Goal: Information Seeking & Learning: Check status

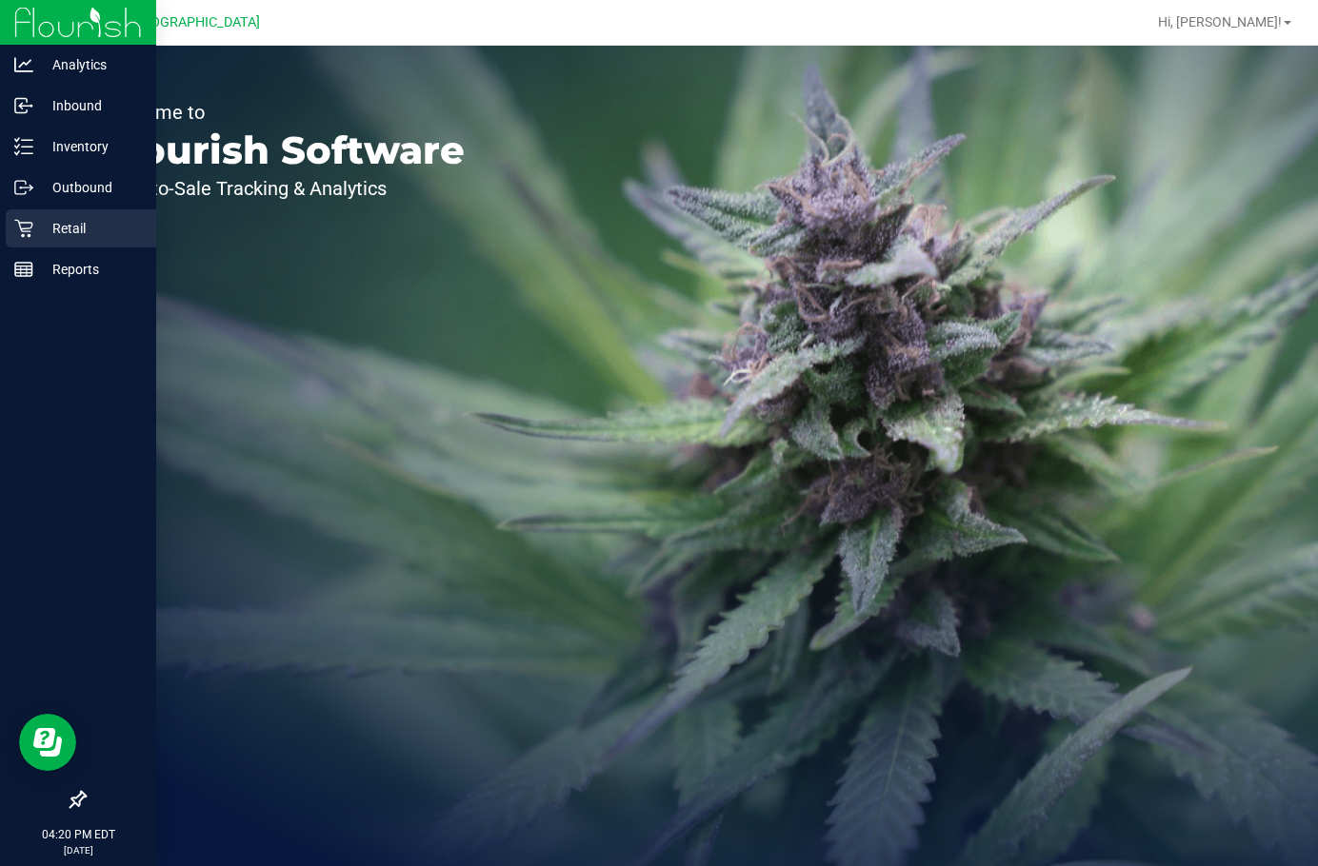
click at [39, 226] on p "Retail" at bounding box center [90, 228] width 114 height 23
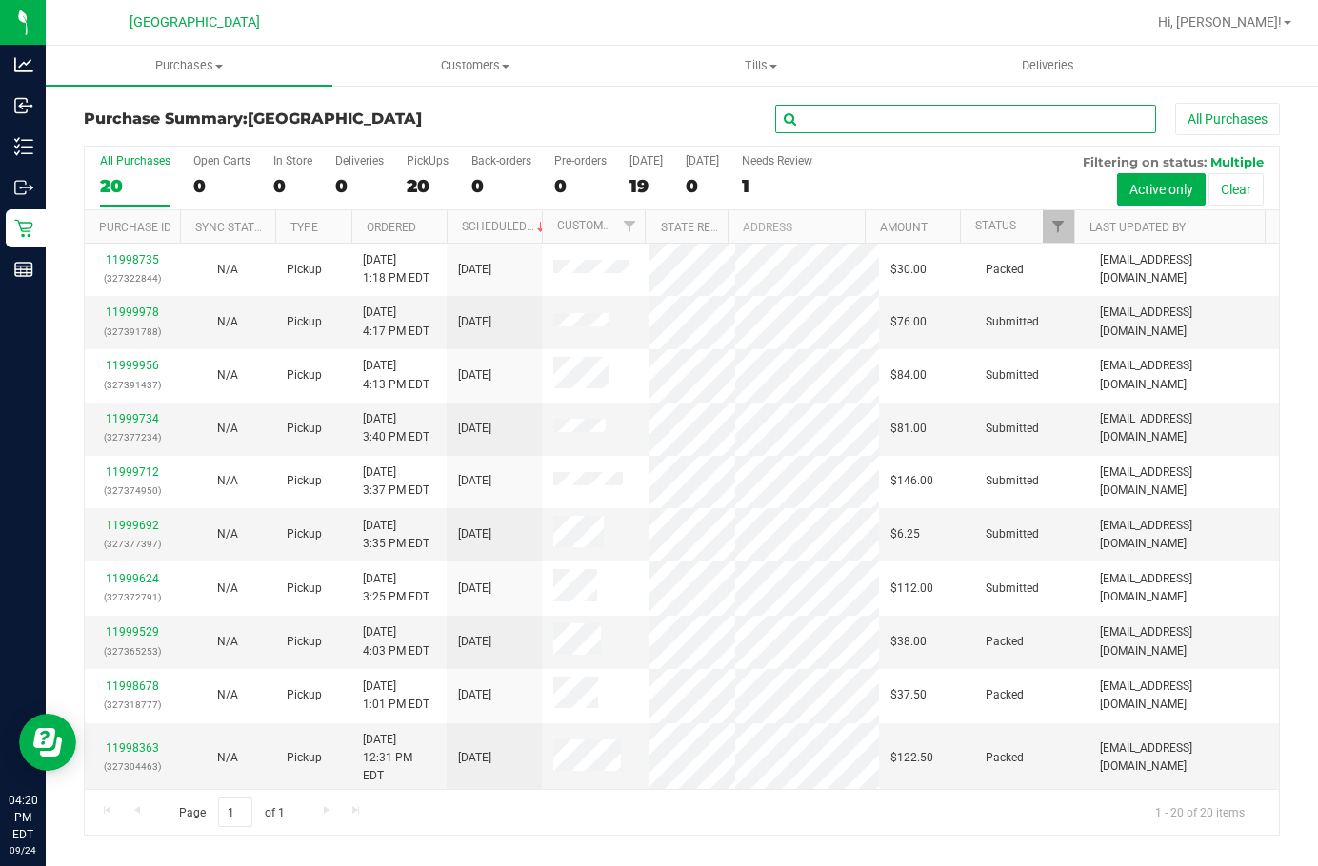
click at [863, 120] on input "text" at bounding box center [965, 119] width 381 height 29
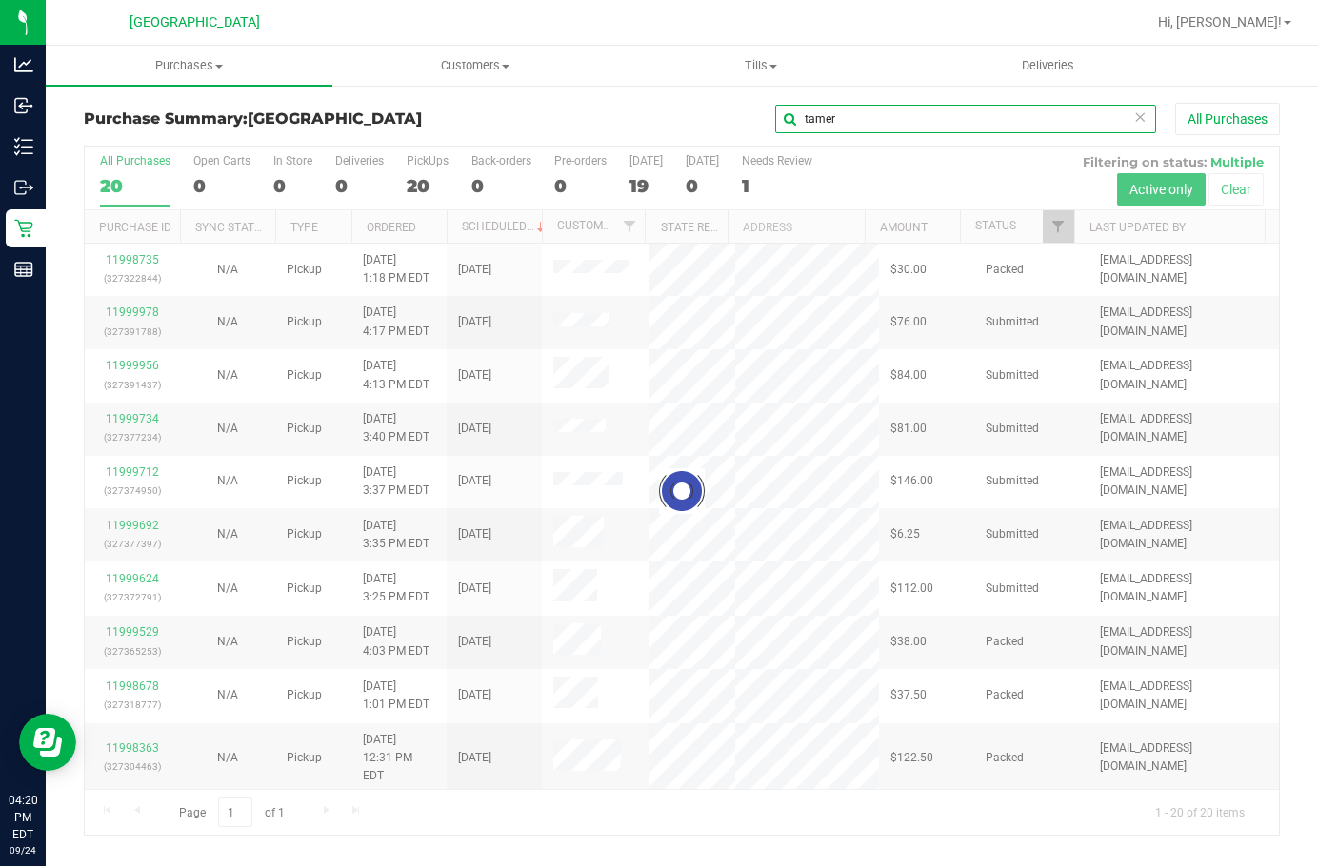
type input "tamer"
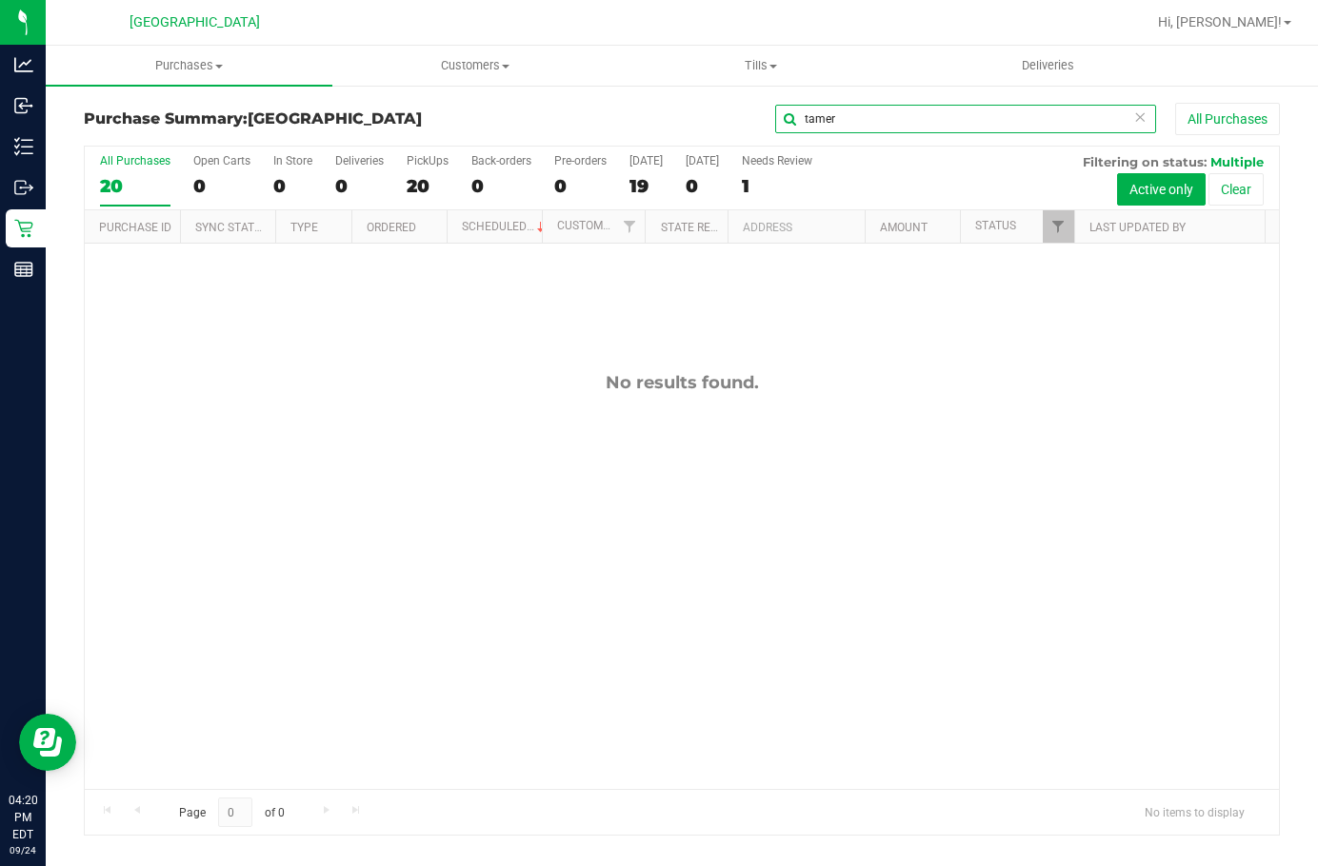
click at [845, 123] on input "tamer" at bounding box center [965, 119] width 381 height 29
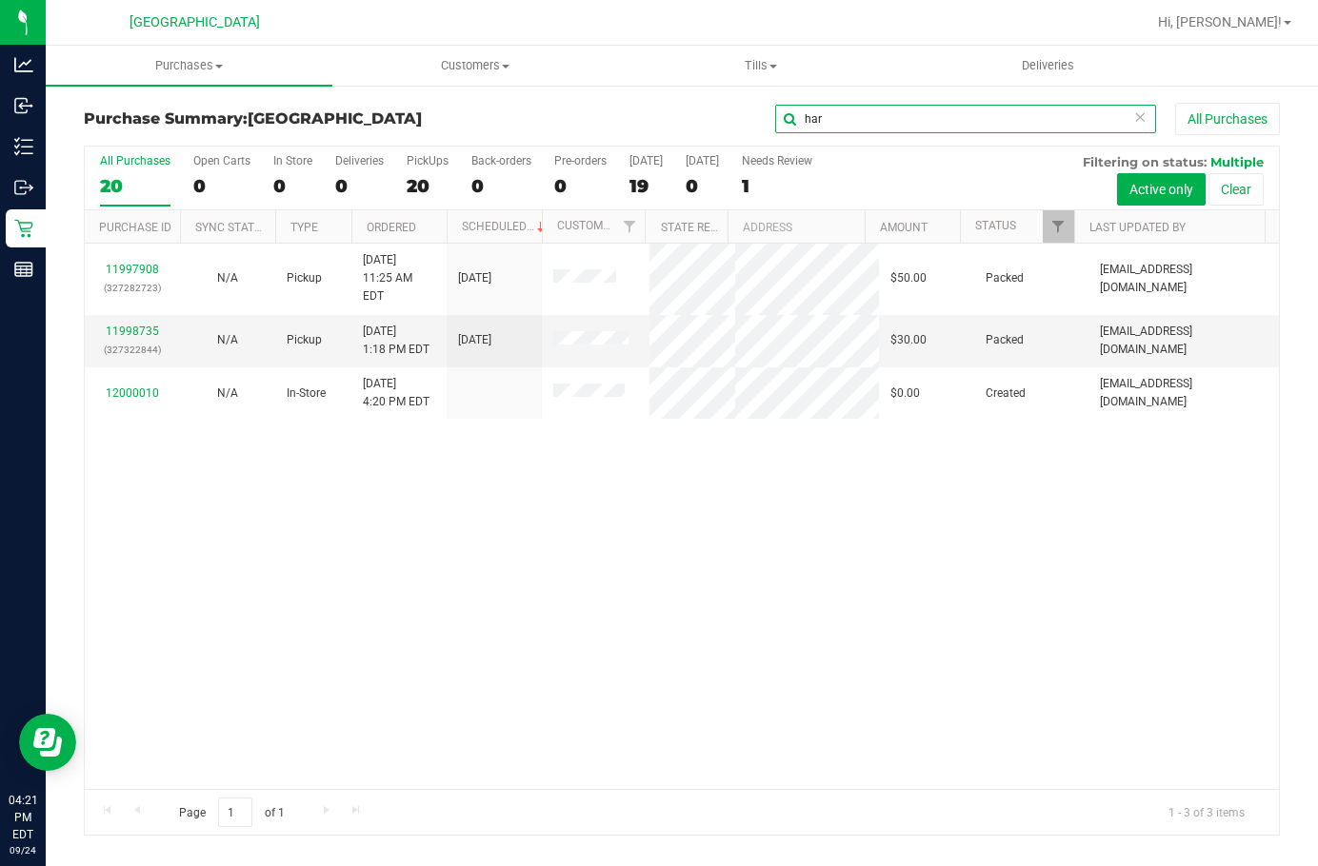
click at [848, 124] on input "har" at bounding box center [965, 119] width 381 height 29
type input "h"
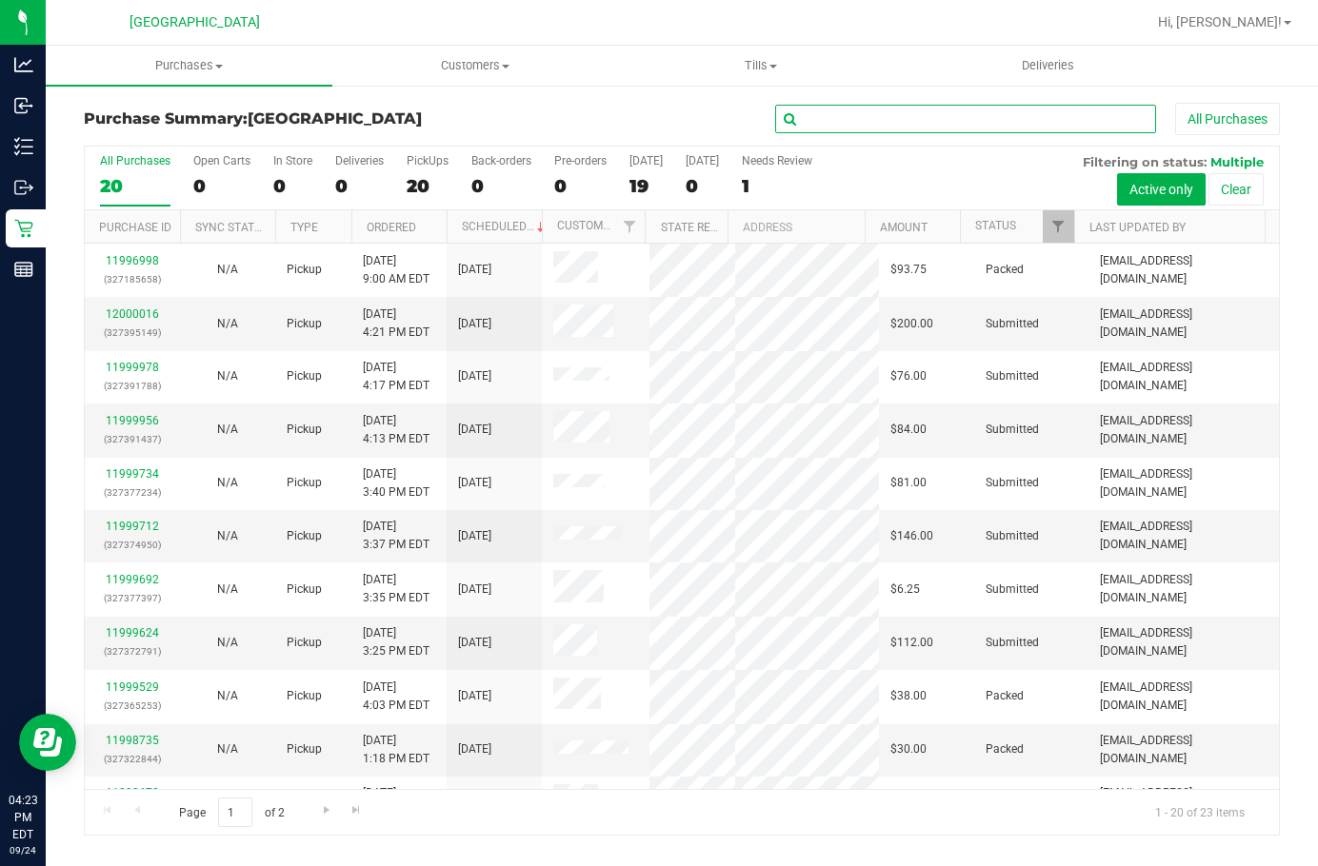
click at [906, 112] on input "text" at bounding box center [965, 119] width 381 height 29
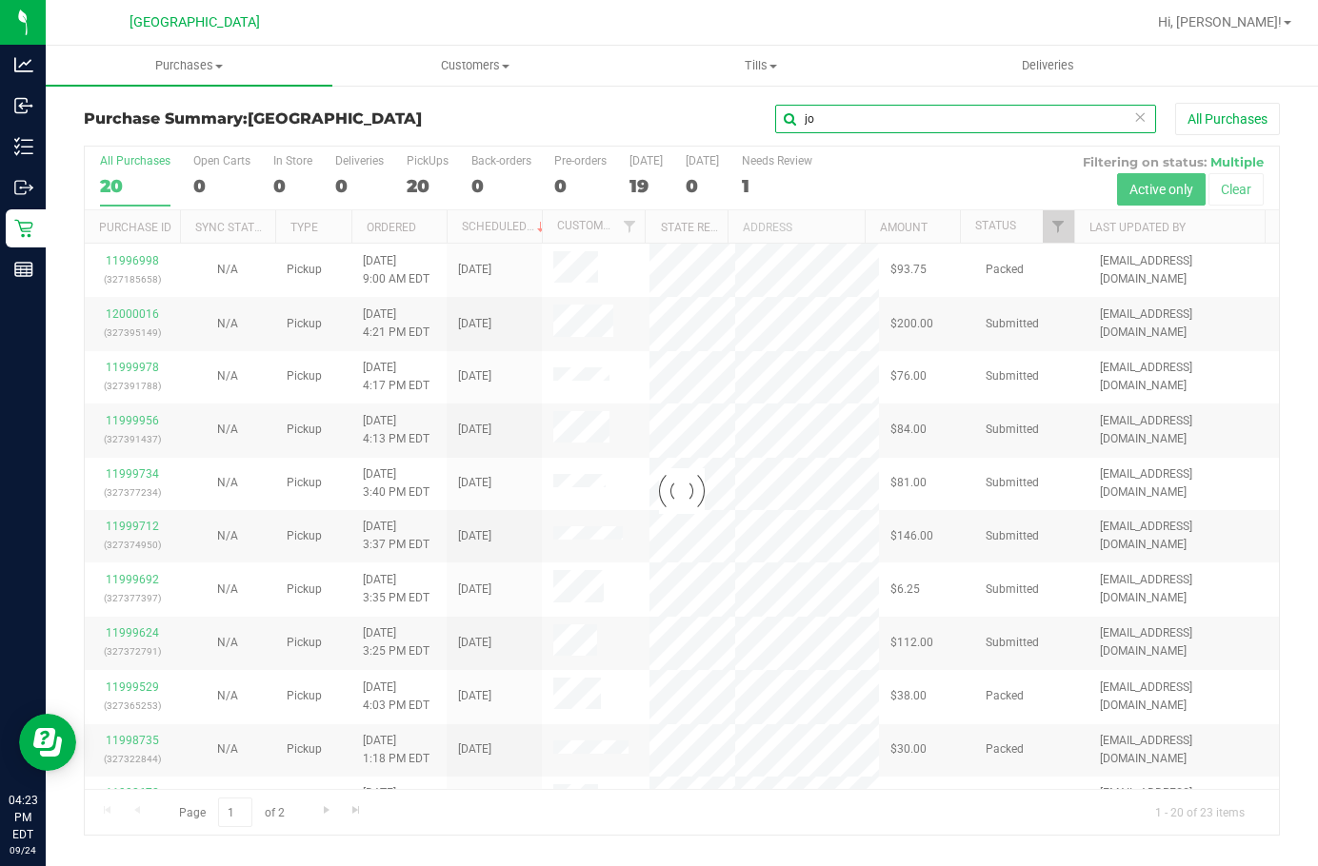
type input "j"
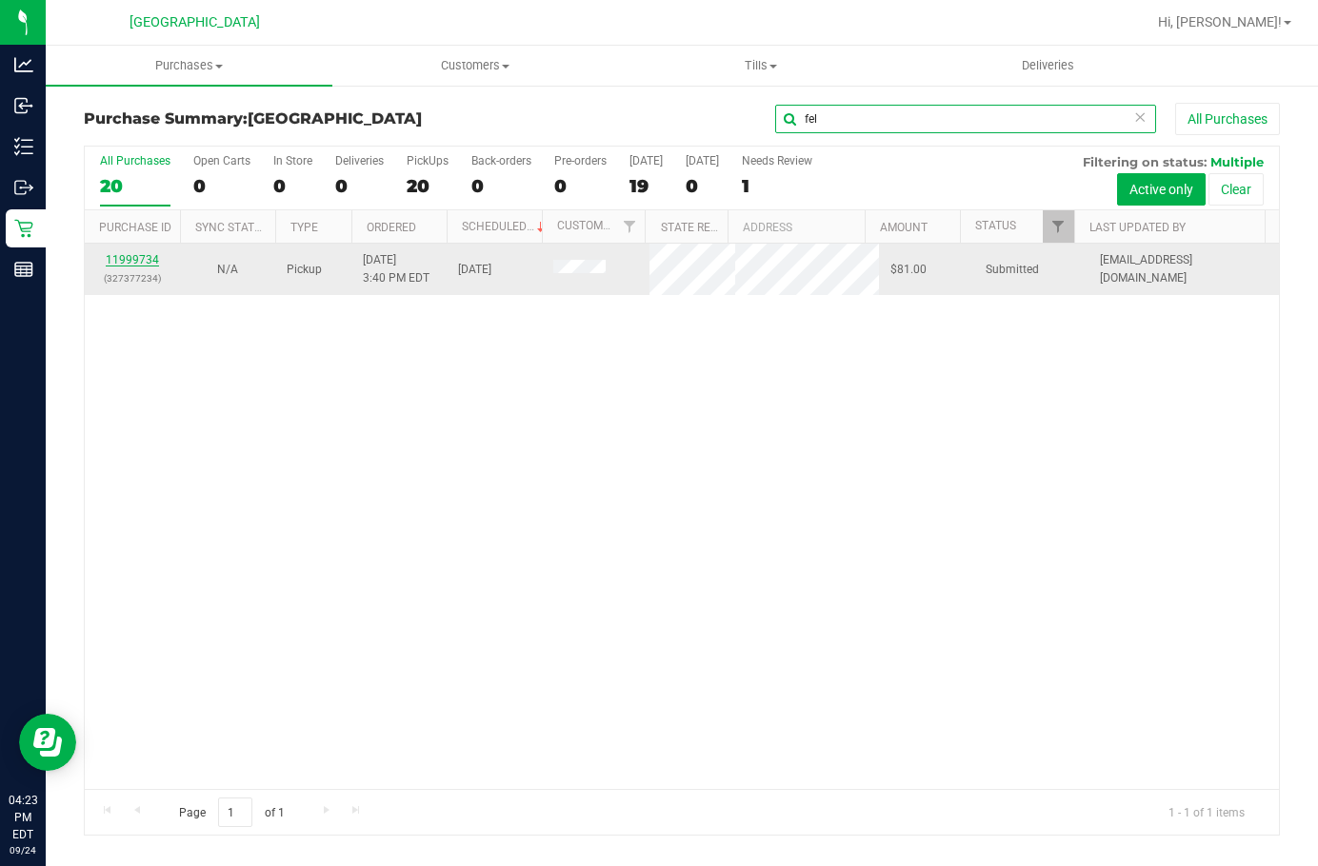
type input "fel"
click at [143, 266] on link "11999734" at bounding box center [132, 259] width 53 height 13
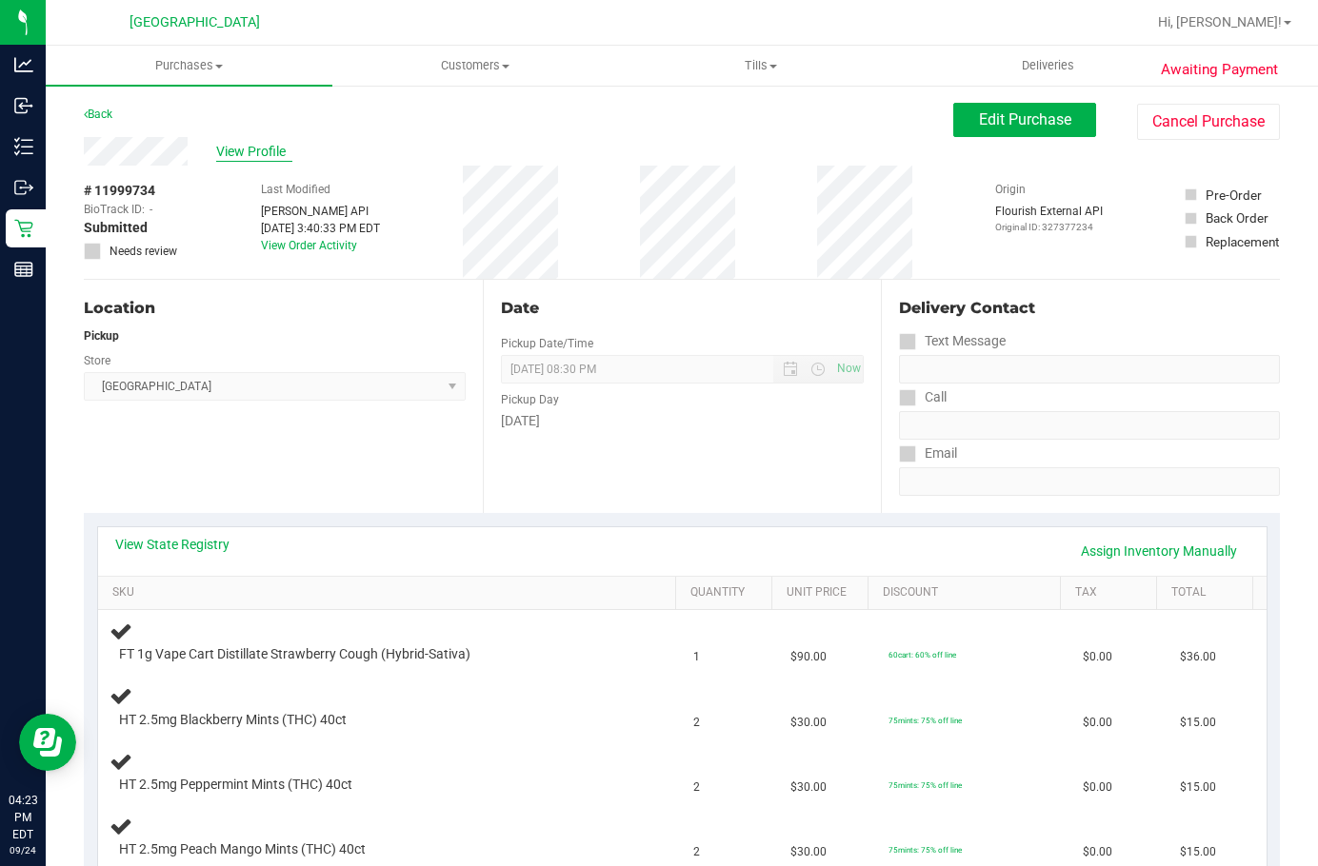
click at [256, 149] on span "View Profile" at bounding box center [254, 152] width 76 height 20
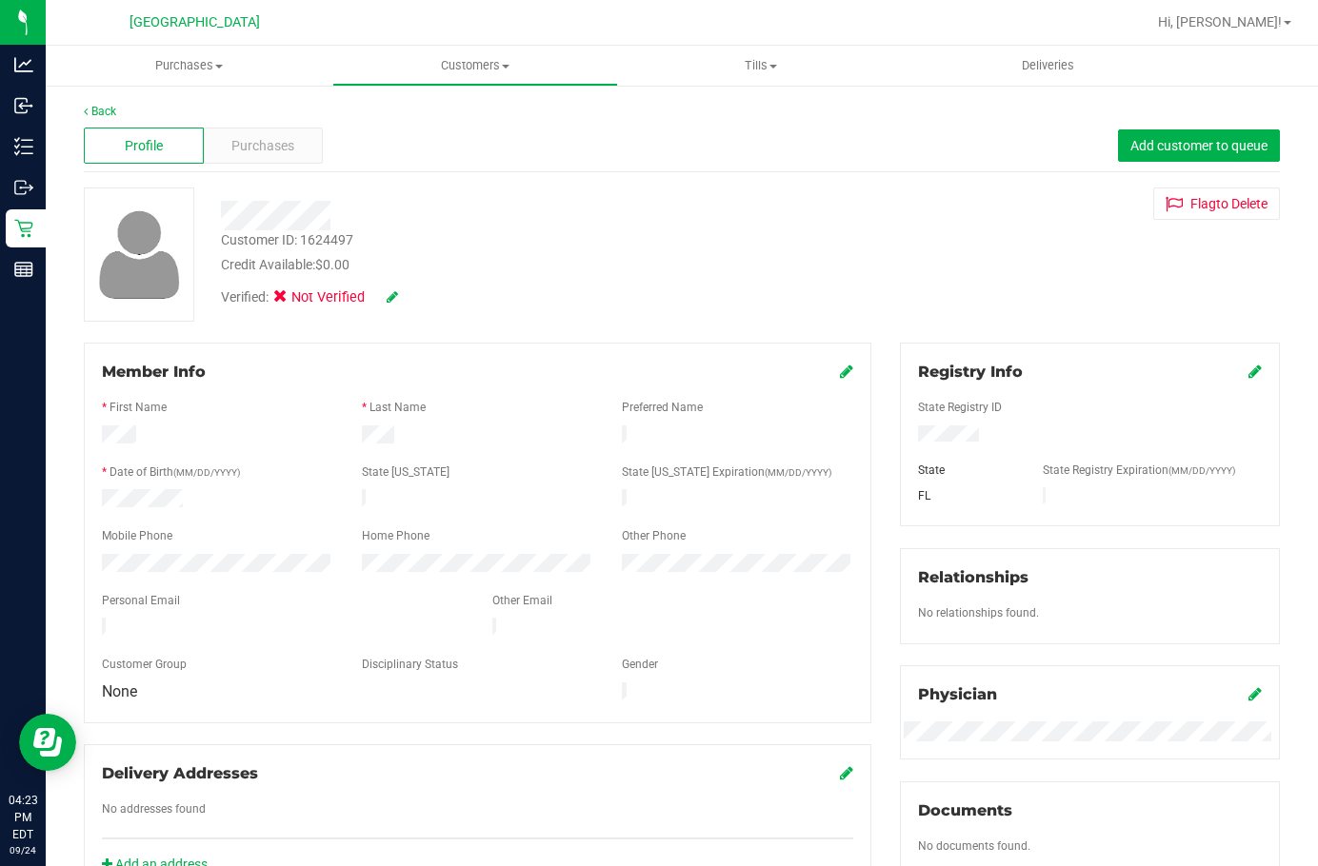
click at [387, 301] on icon at bounding box center [392, 296] width 11 height 13
click at [288, 300] on icon at bounding box center [286, 300] width 12 height 0
click at [0, 0] on input "Medical" at bounding box center [0, 0] width 0 height 0
click at [414, 298] on icon at bounding box center [417, 297] width 15 height 13
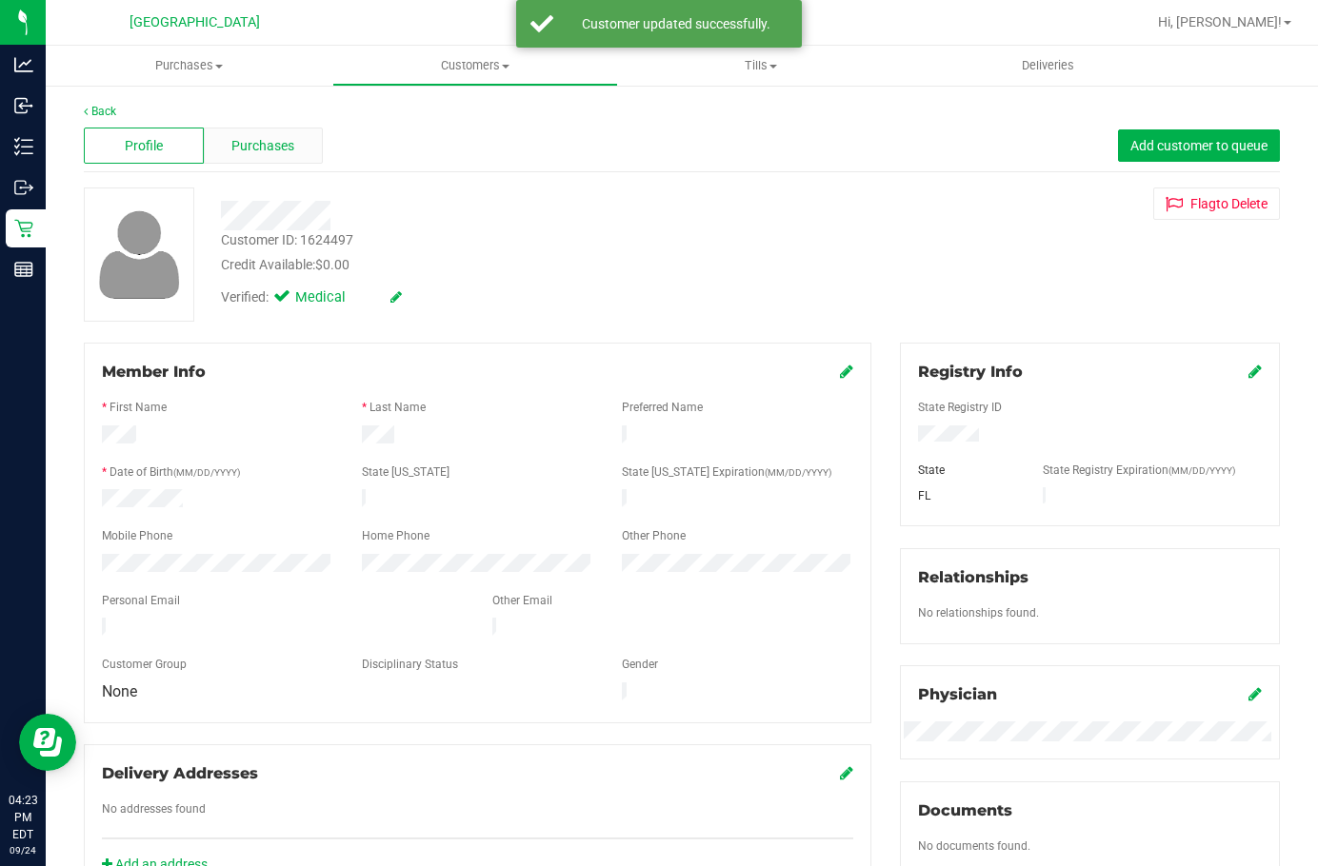
click at [251, 155] on span "Purchases" at bounding box center [262, 146] width 63 height 20
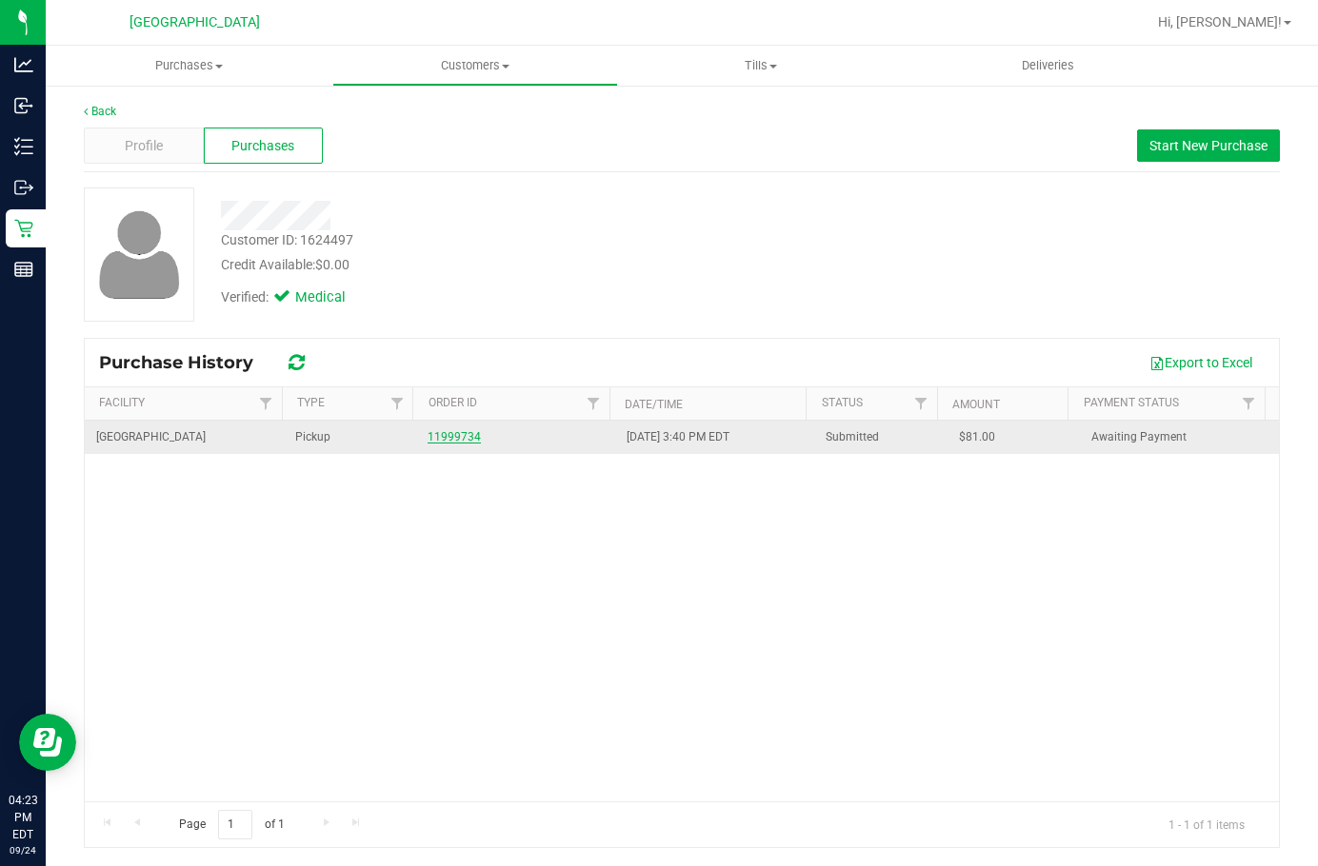
click at [448, 438] on link "11999734" at bounding box center [454, 436] width 53 height 13
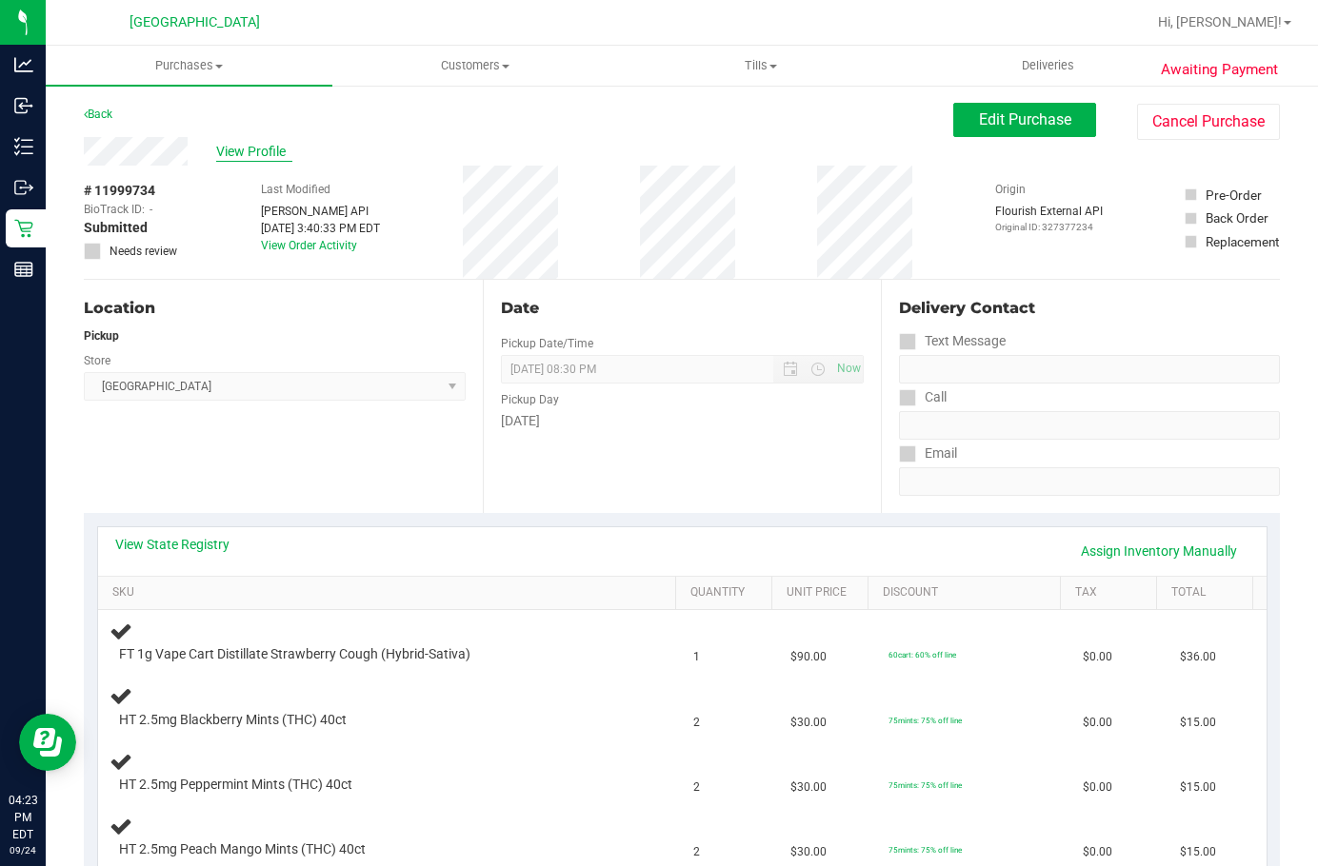
click at [271, 148] on span "View Profile" at bounding box center [254, 152] width 76 height 20
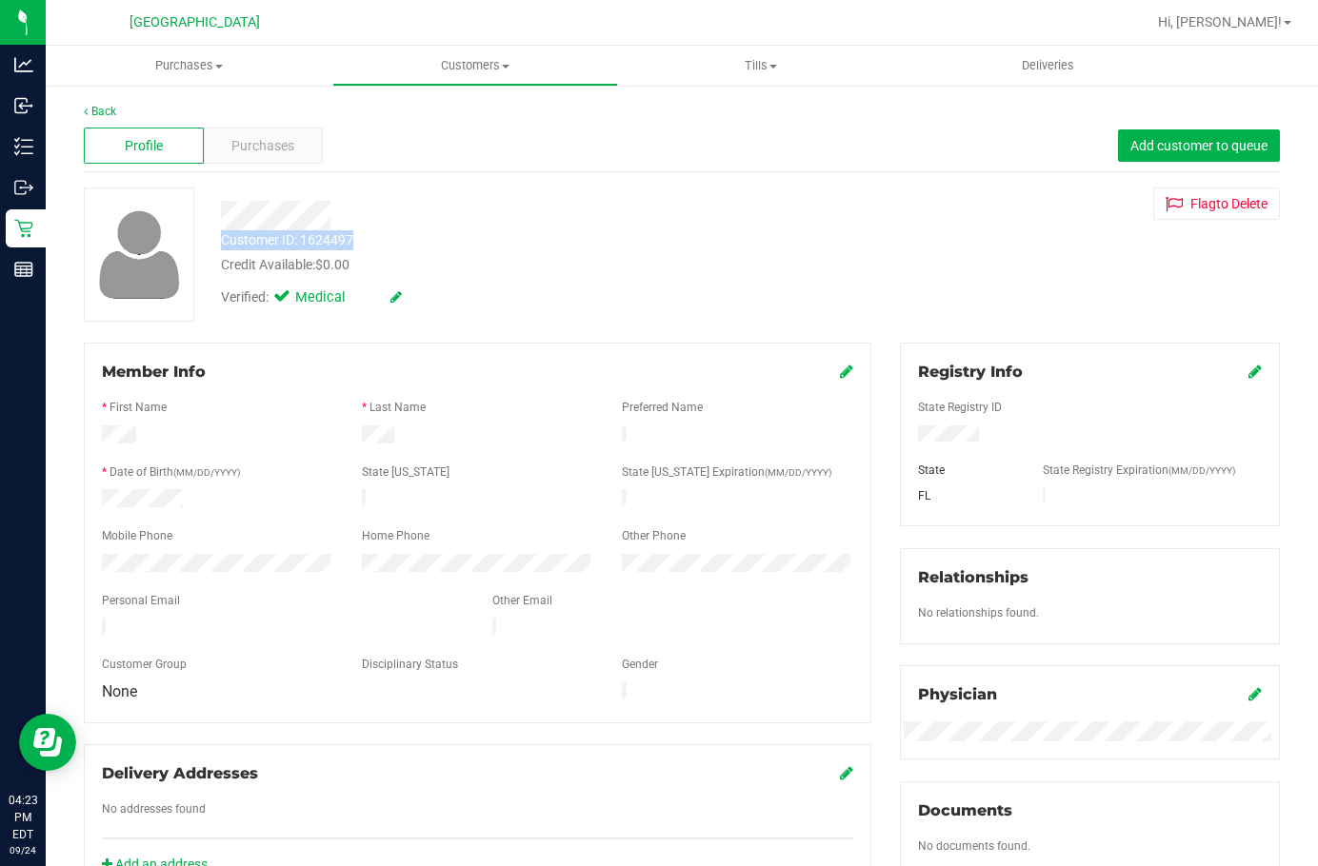
drag, startPoint x: 219, startPoint y: 209, endPoint x: 405, endPoint y: 244, distance: 188.8
click at [405, 244] on div "Customer ID: 1624497 Credit Available: $0.00 Verified: Medical" at bounding box center [513, 252] width 612 height 129
click at [259, 145] on span "Purchases" at bounding box center [262, 146] width 63 height 20
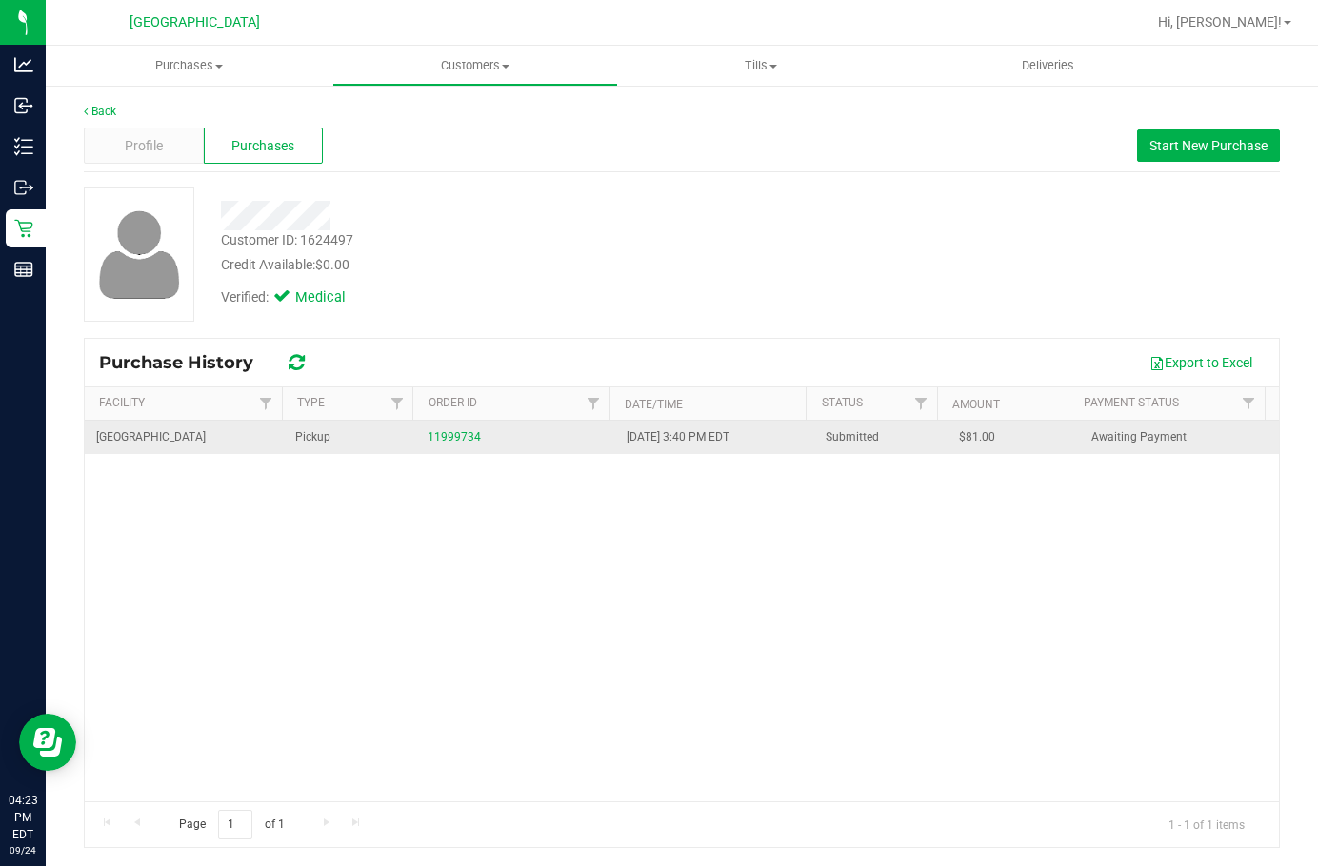
click at [444, 431] on link "11999734" at bounding box center [454, 436] width 53 height 13
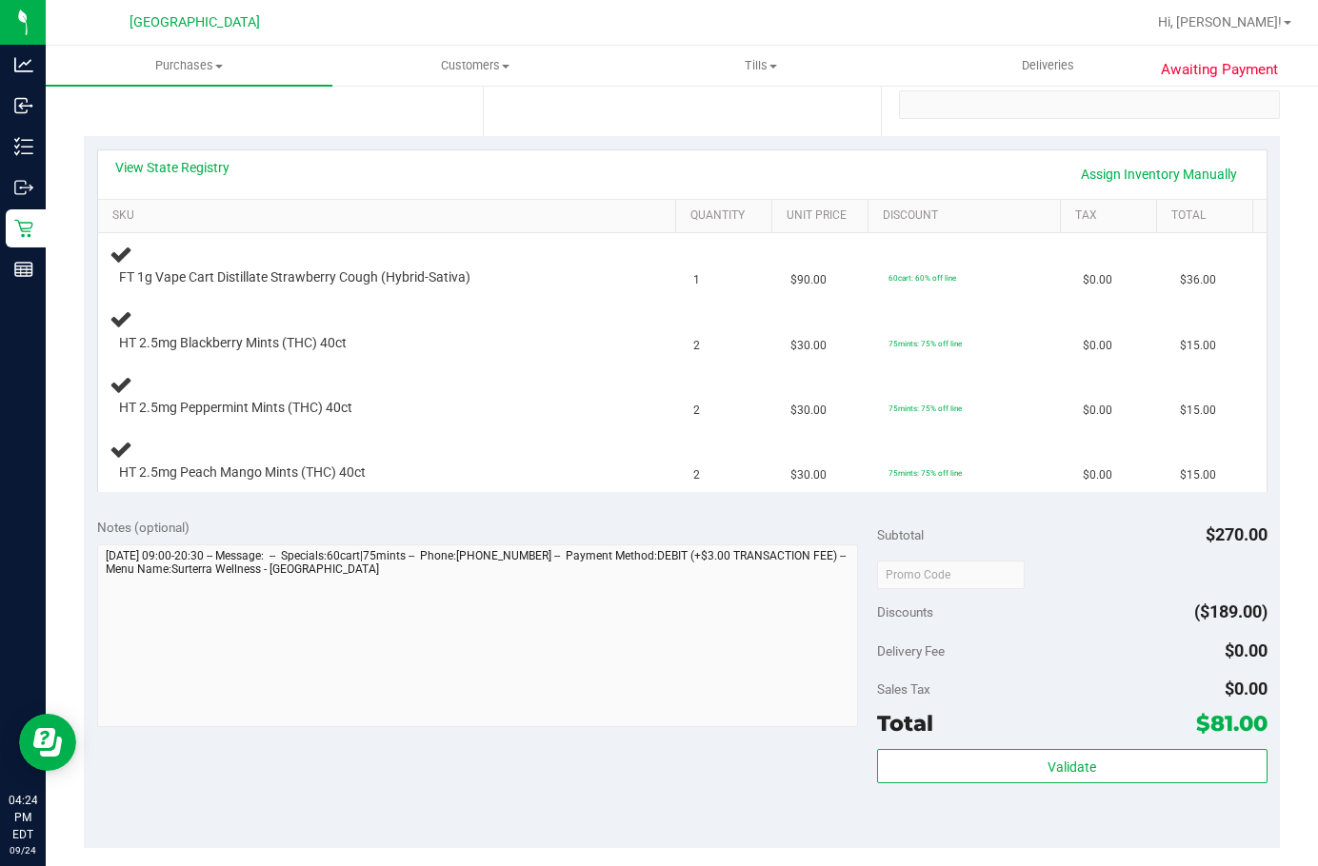
scroll to position [381, 0]
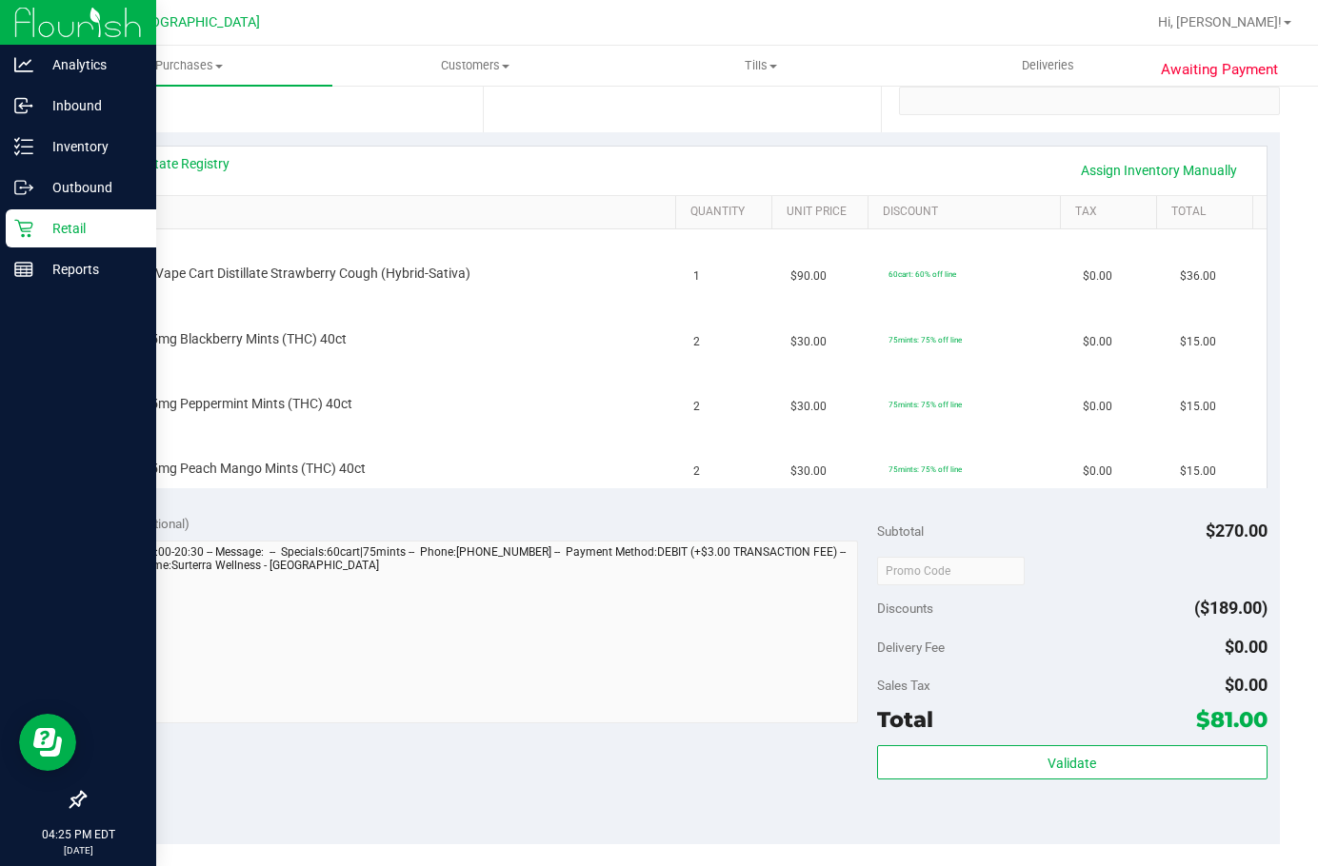
click at [69, 231] on p "Retail" at bounding box center [90, 228] width 114 height 23
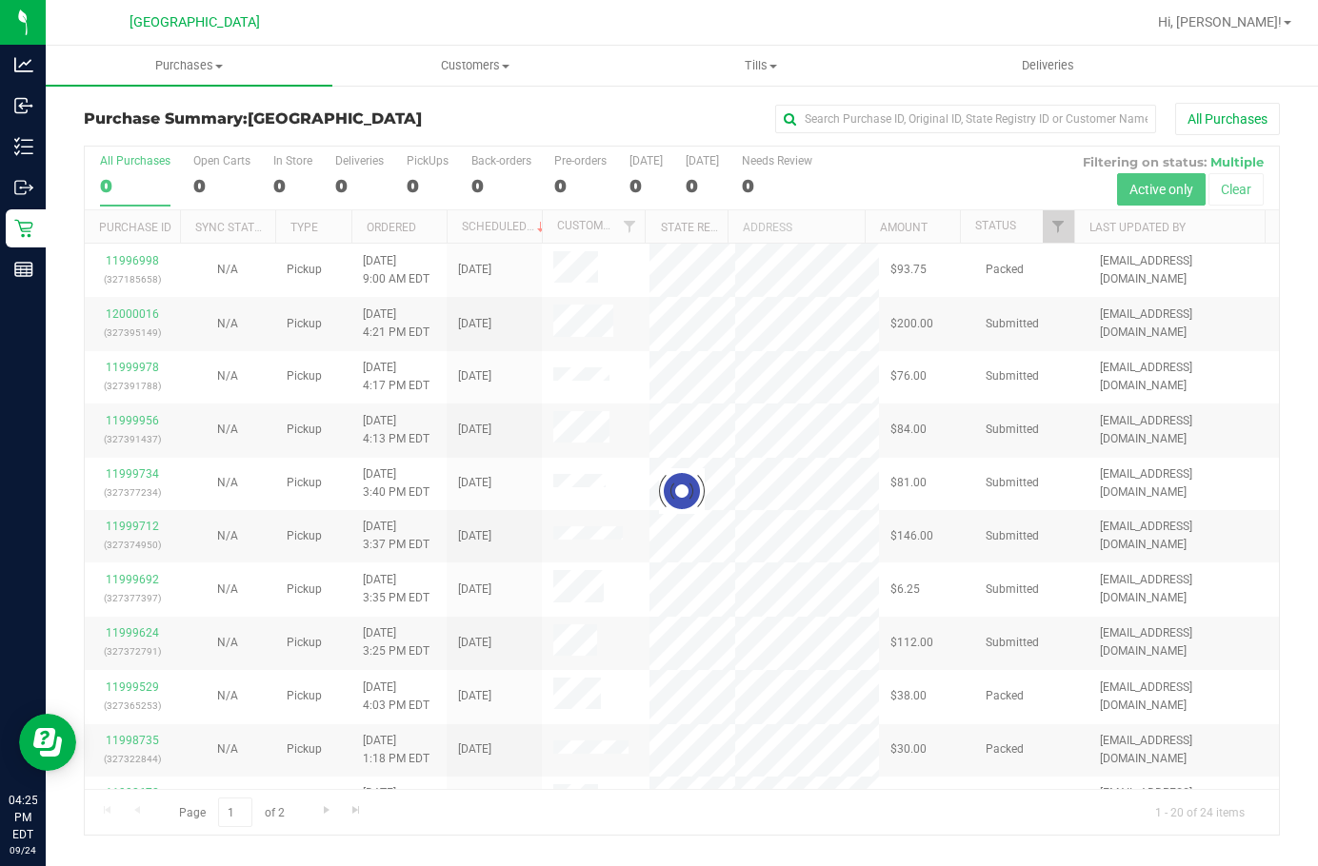
click at [974, 97] on div "Purchase Summary: [GEOGRAPHIC_DATA] All Purchases Loading... All Purchases 0 Op…" at bounding box center [682, 469] width 1272 height 771
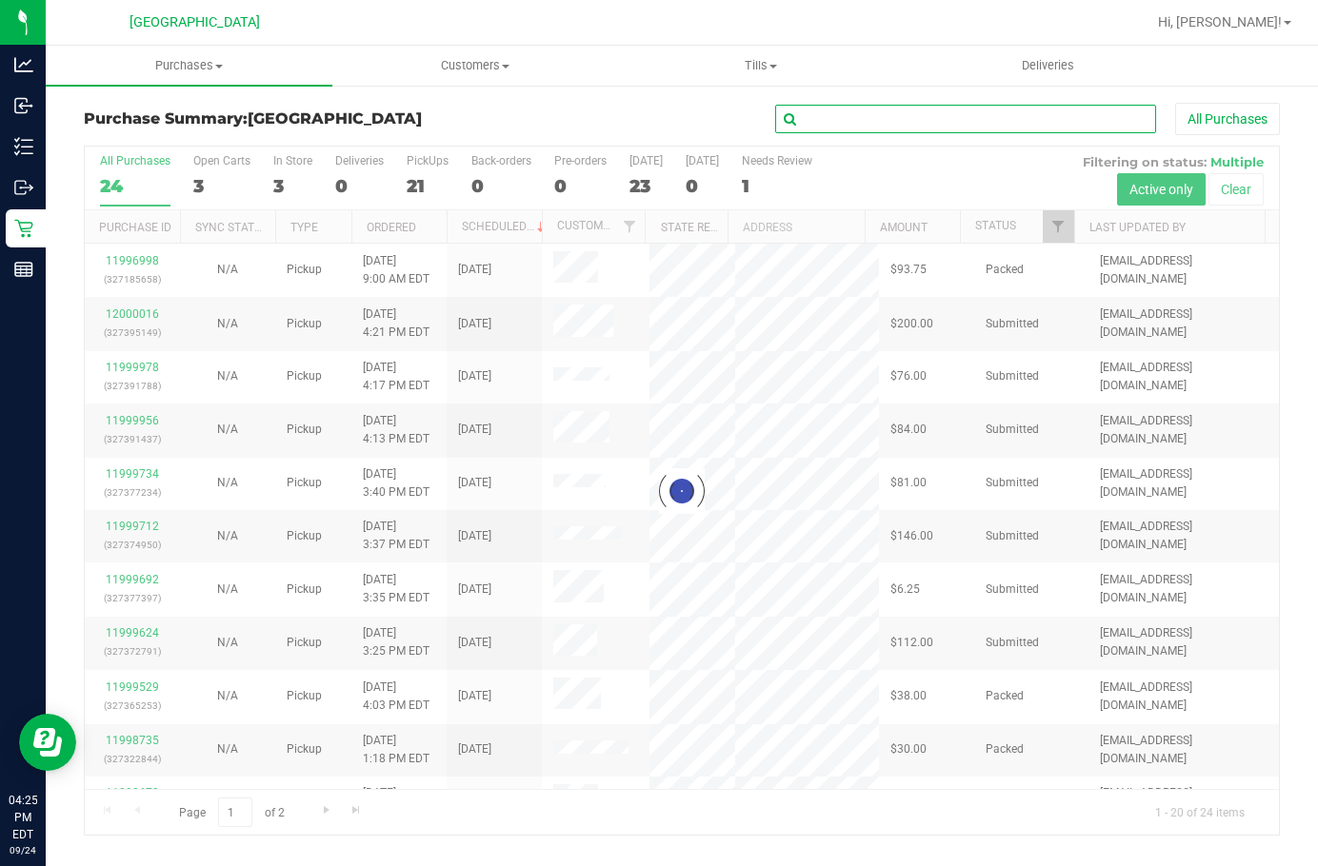
click at [981, 116] on input "text" at bounding box center [965, 119] width 381 height 29
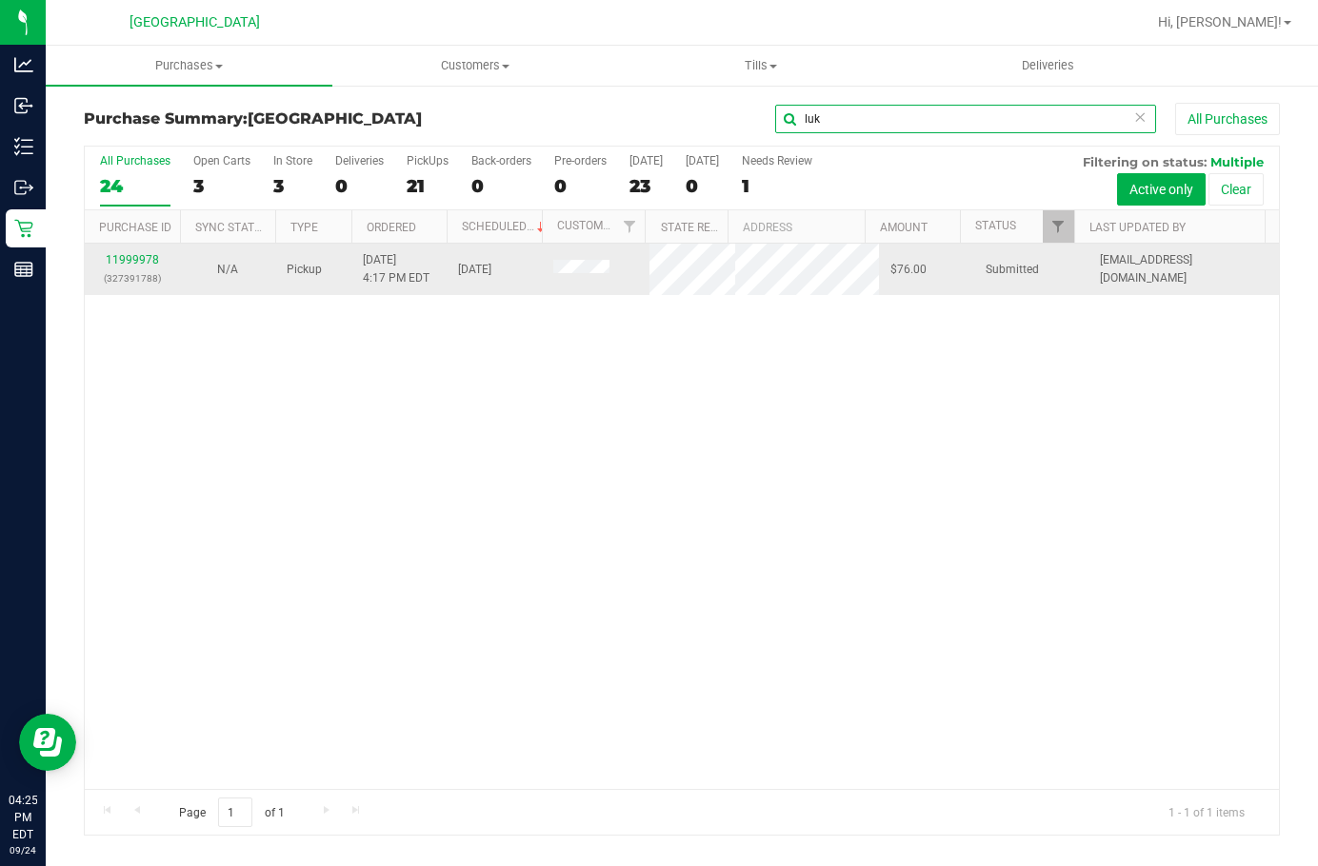
type input "luk"
click at [130, 252] on div "11999978 (327391788)" at bounding box center [132, 269] width 72 height 36
click at [131, 267] on div "11999978 (327391788)" at bounding box center [132, 269] width 72 height 36
click at [132, 265] on link "11999978" at bounding box center [132, 259] width 53 height 13
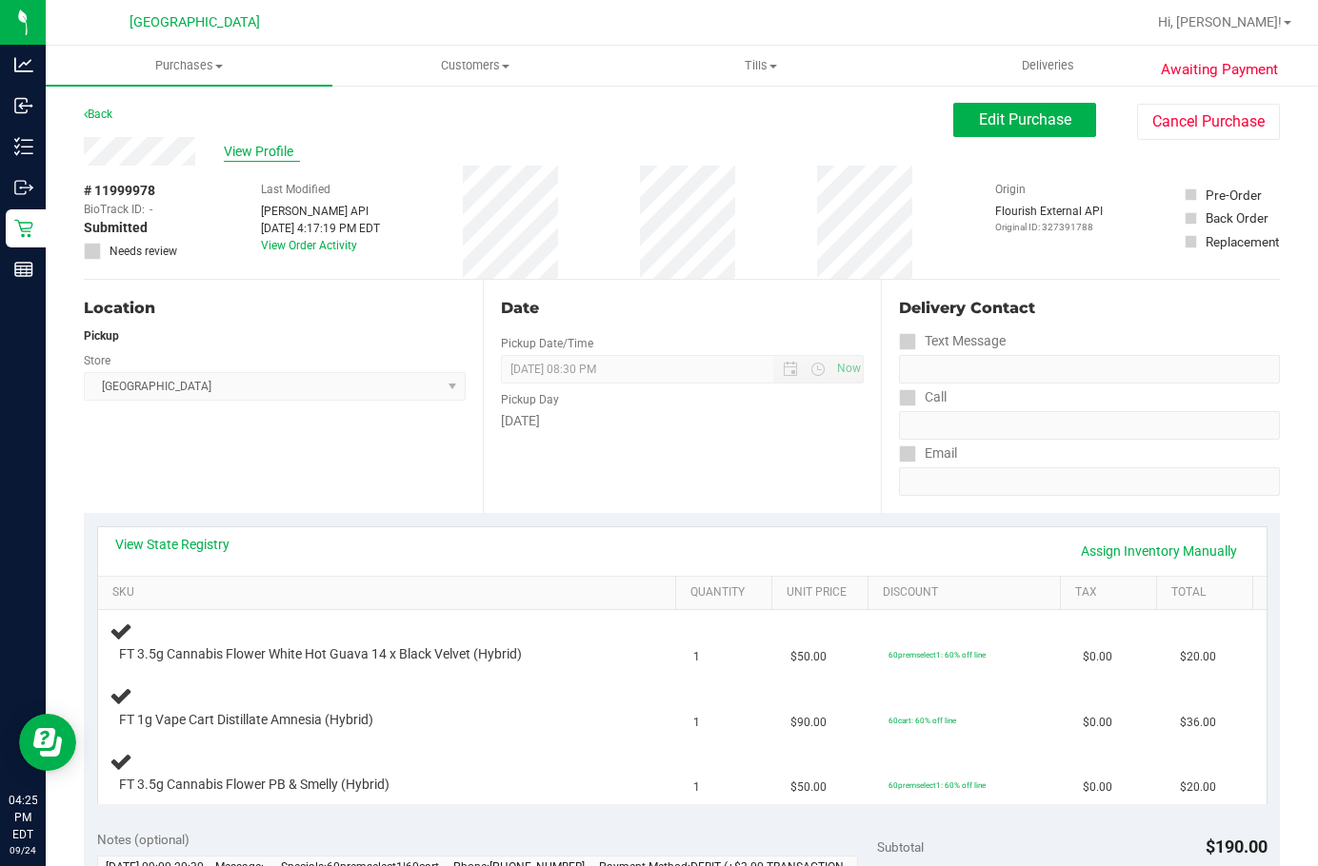
click at [248, 151] on span "View Profile" at bounding box center [262, 152] width 76 height 20
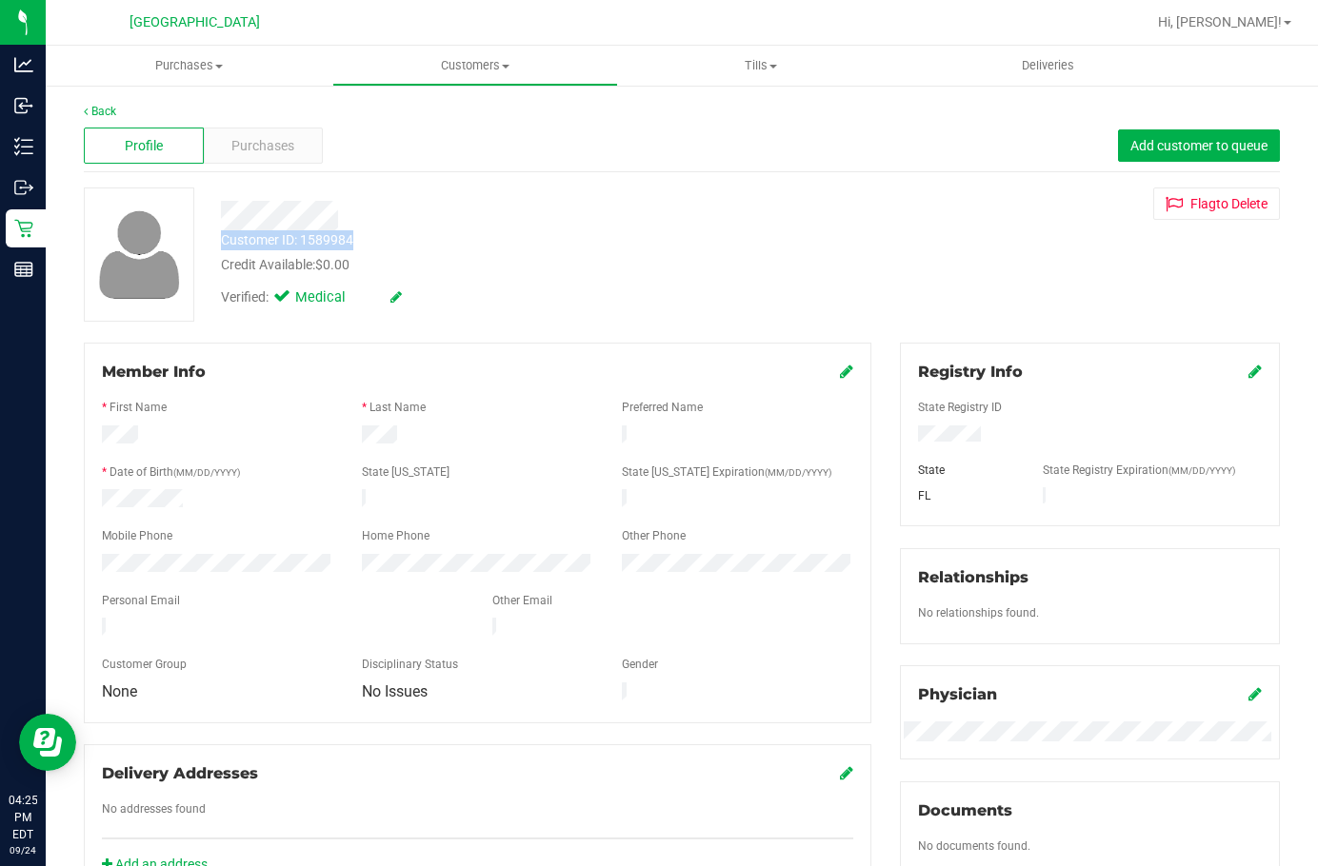
drag, startPoint x: 208, startPoint y: 217, endPoint x: 381, endPoint y: 254, distance: 177.2
click at [388, 240] on div "Customer ID: 1589984 Credit Available: $0.00 Verified: Medical" at bounding box center [513, 252] width 612 height 129
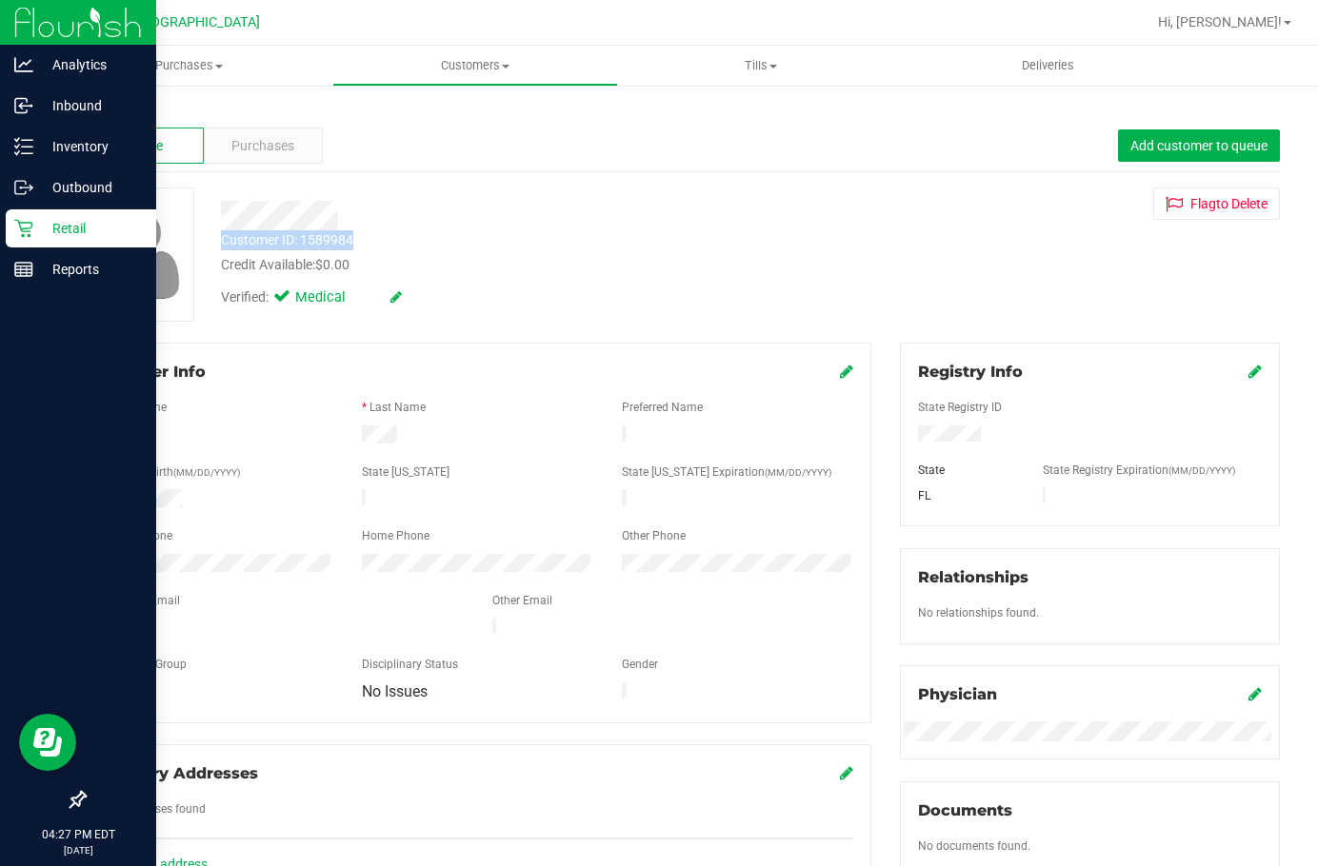
click at [42, 225] on p "Retail" at bounding box center [90, 228] width 114 height 23
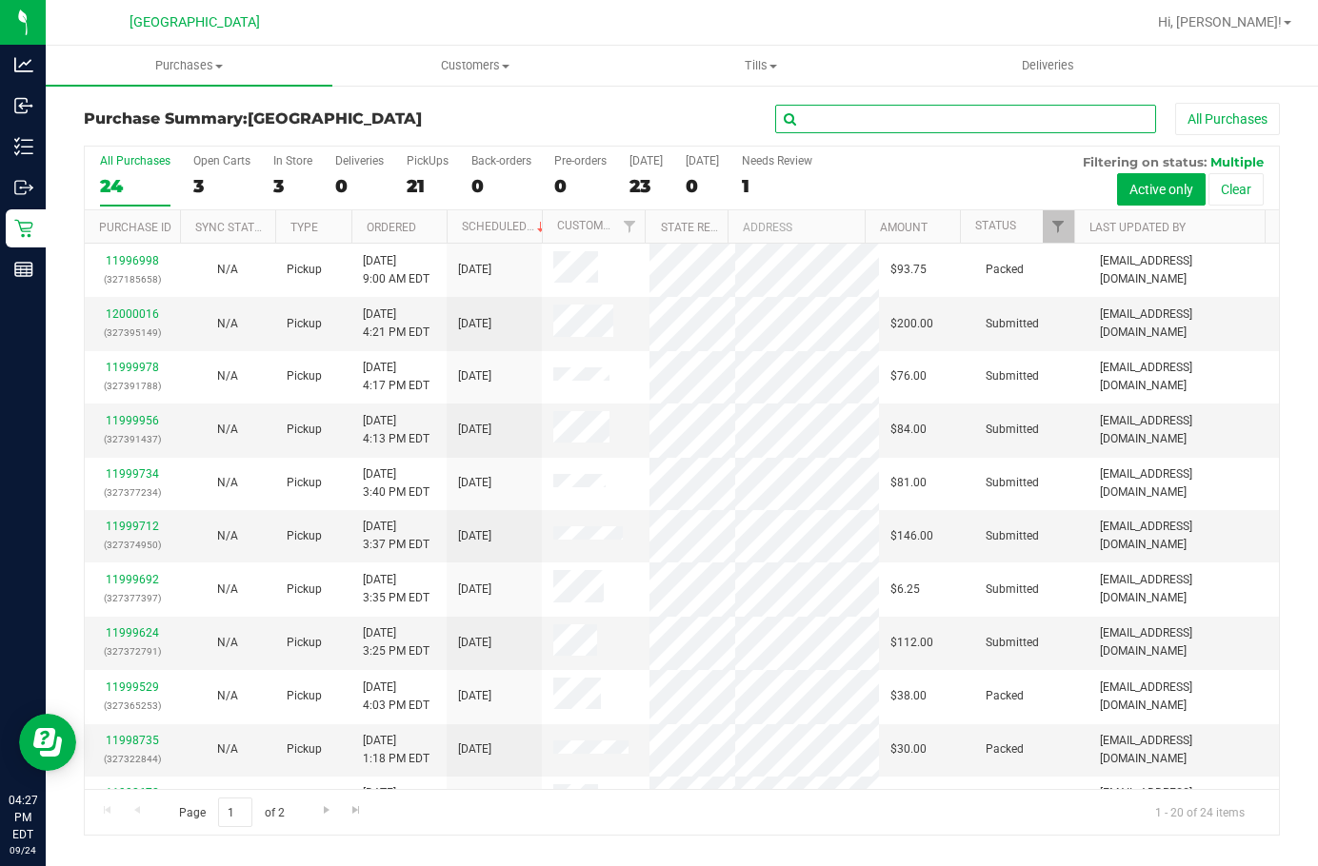
click at [833, 123] on input "text" at bounding box center [965, 119] width 381 height 29
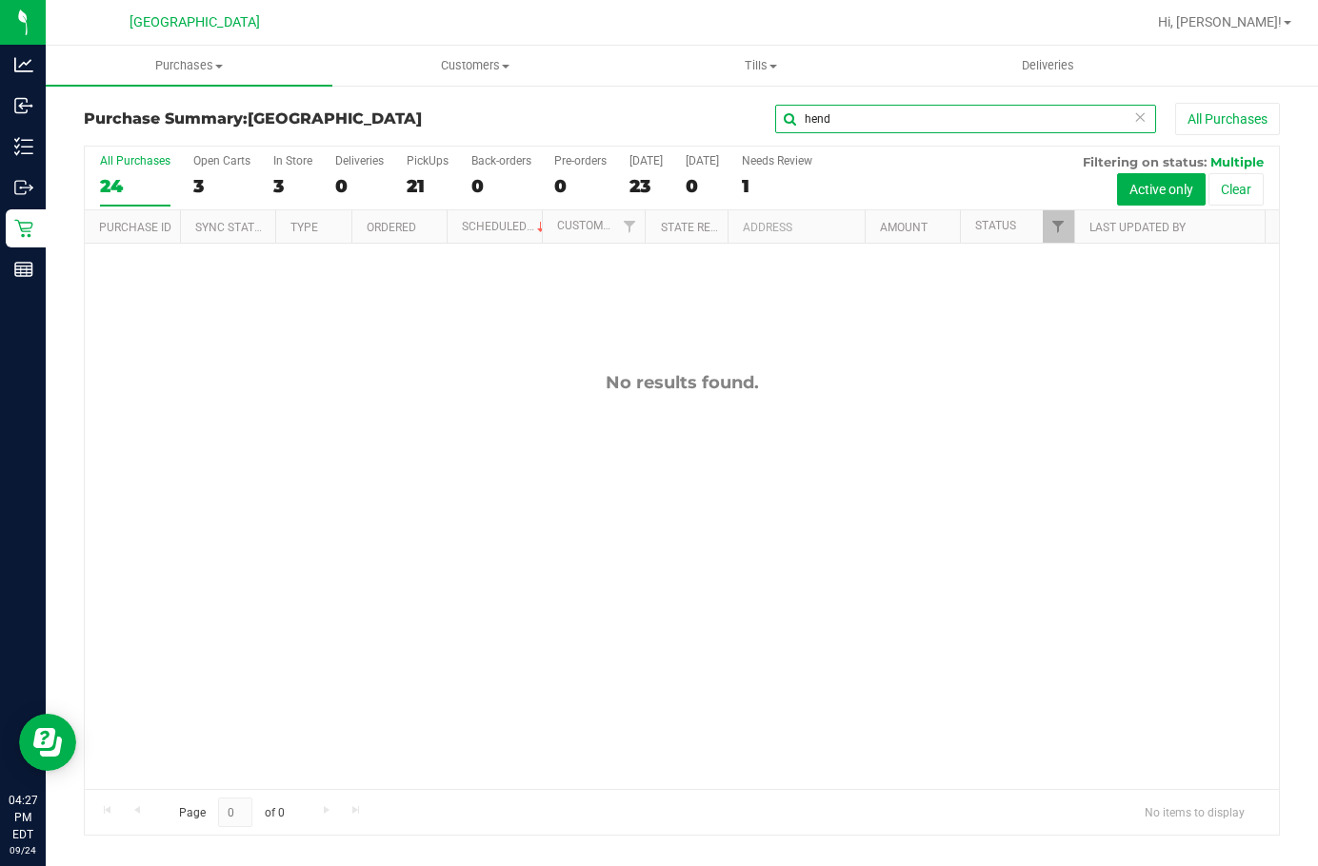
type input "hend"
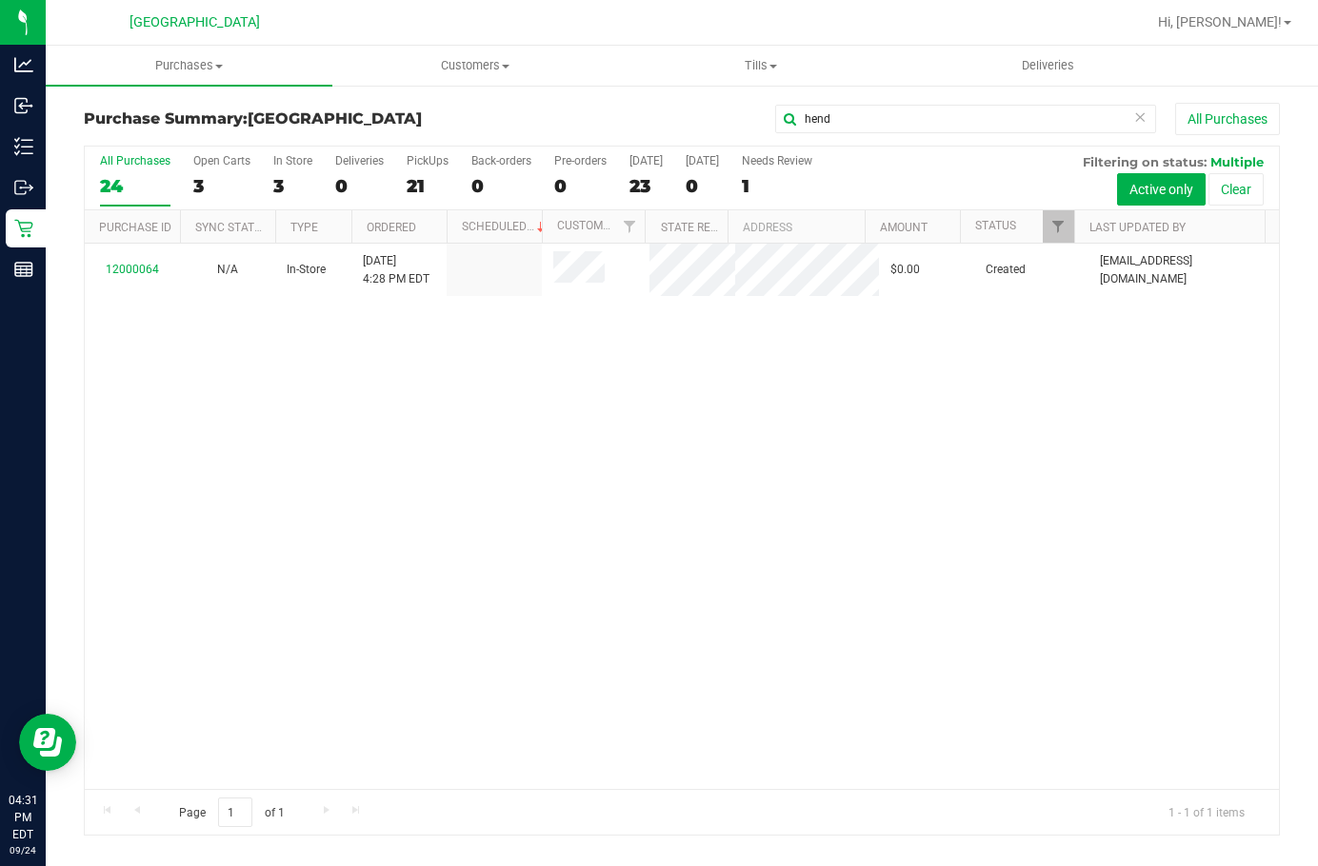
drag, startPoint x: 757, startPoint y: 583, endPoint x: 926, endPoint y: 610, distance: 170.8
click at [763, 586] on div "12000064 N/A In-Store [DATE] 4:28 PM EDT $0.00 Created [EMAIL_ADDRESS][DOMAIN_N…" at bounding box center [682, 517] width 1194 height 546
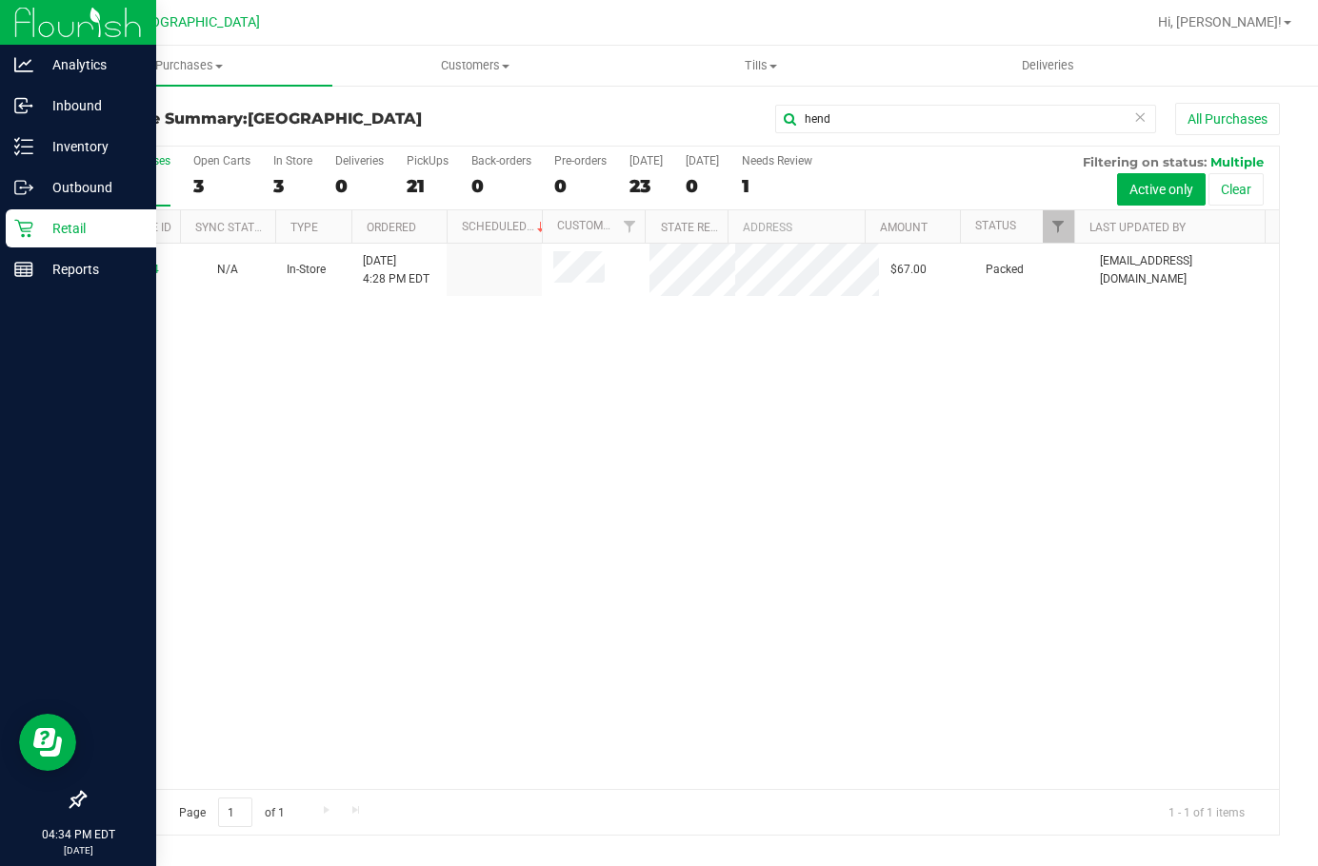
click at [17, 225] on icon at bounding box center [23, 228] width 19 height 19
click at [58, 229] on p "Retail" at bounding box center [90, 228] width 114 height 23
click at [63, 264] on p "Reports" at bounding box center [90, 269] width 114 height 23
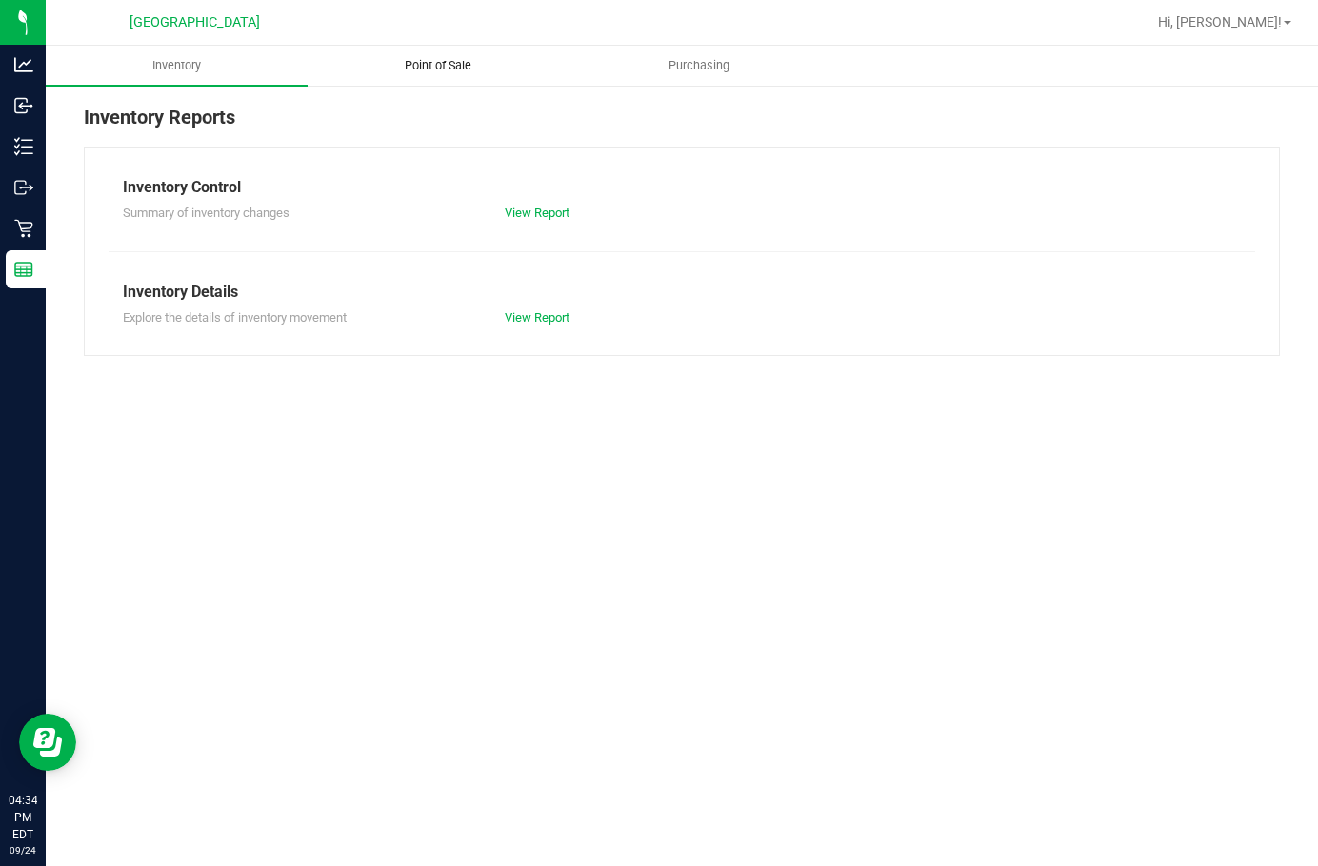
click at [444, 70] on span "Point of Sale" at bounding box center [438, 65] width 118 height 17
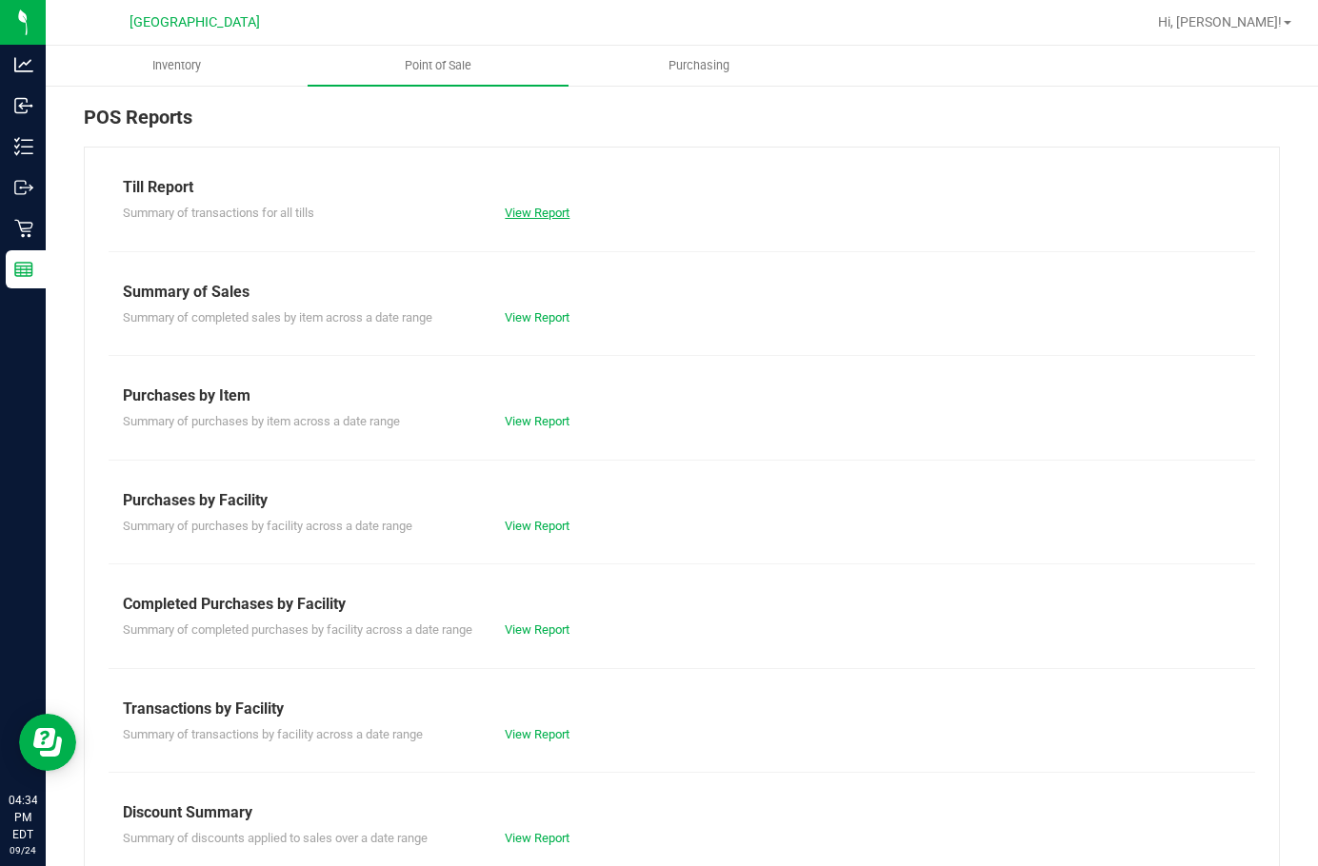
click at [533, 211] on link "View Report" at bounding box center [537, 213] width 65 height 14
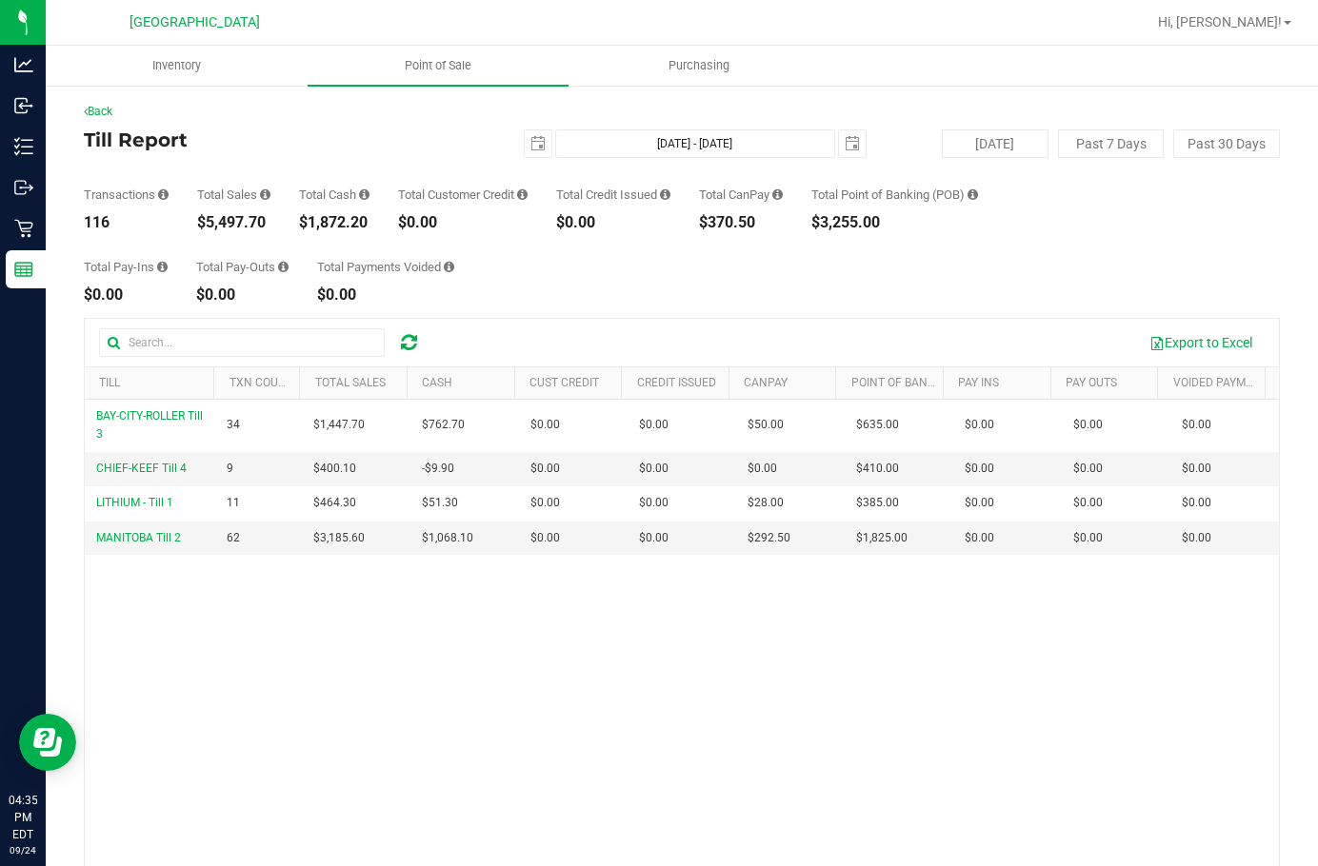
scroll to position [95, 0]
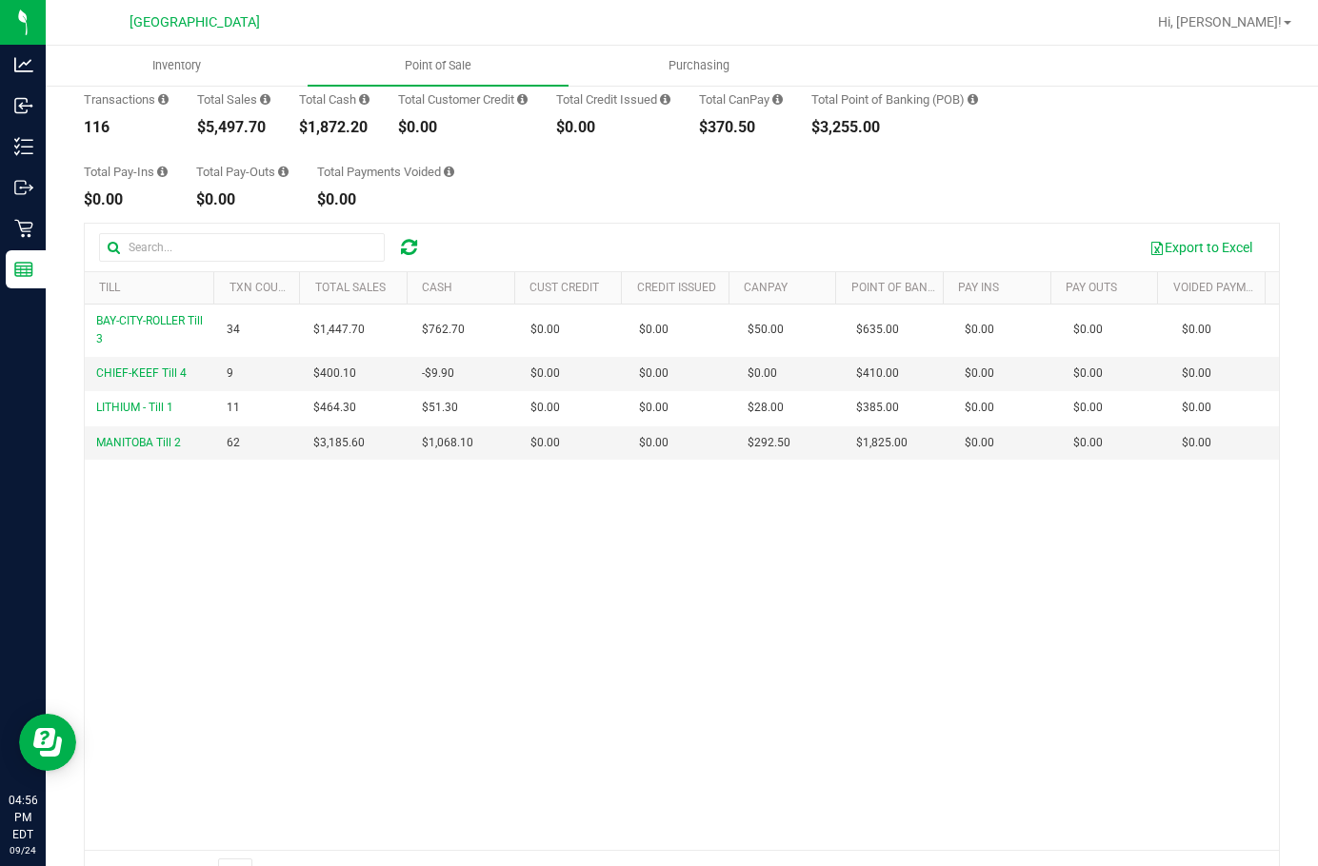
click at [329, 639] on div "BAY-CITY-ROLLER Till 3 34 $1,447.70 $762.70 $0.00 $0.00 $0.00 $50.00 $0.00 $635…" at bounding box center [682, 578] width 1194 height 546
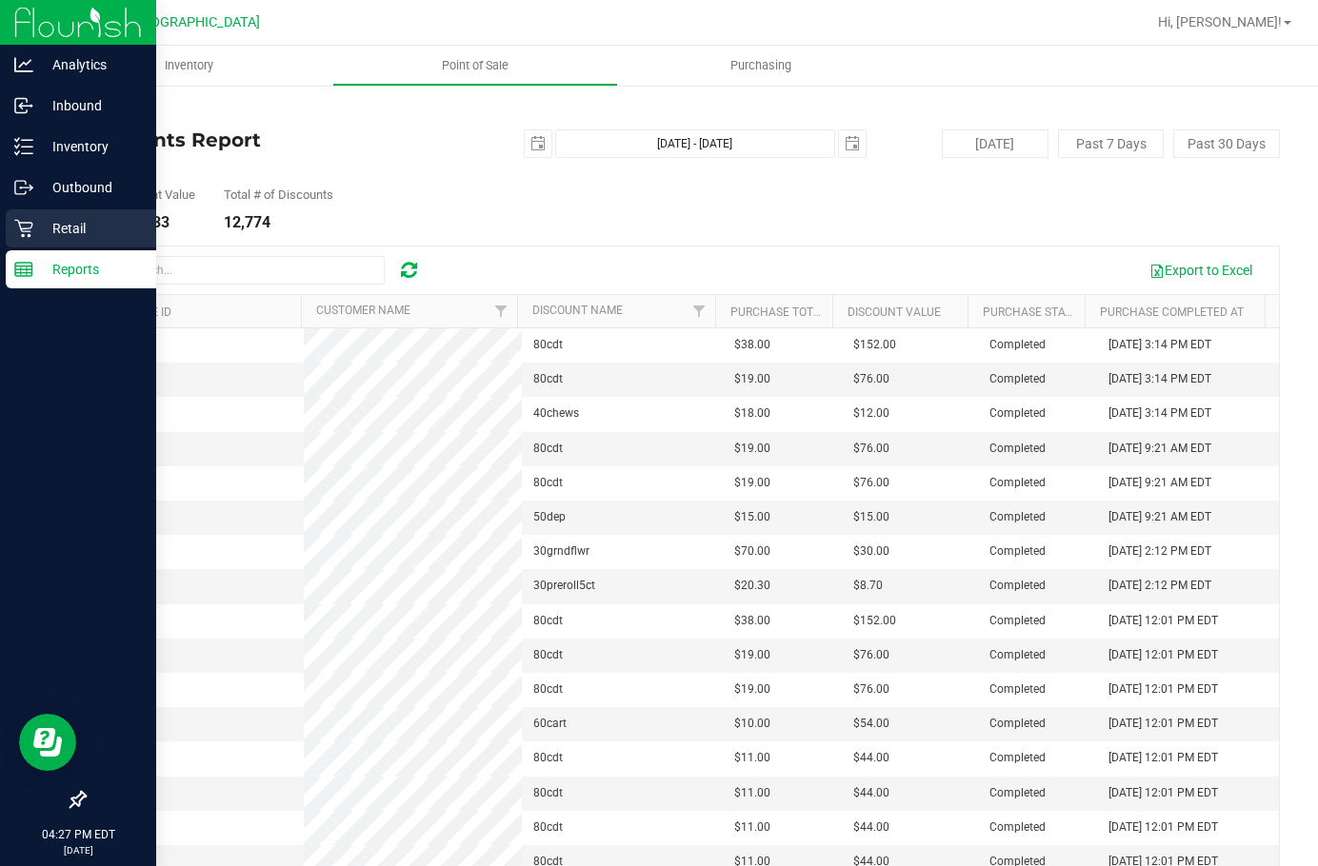
click at [77, 230] on p "Retail" at bounding box center [90, 228] width 114 height 23
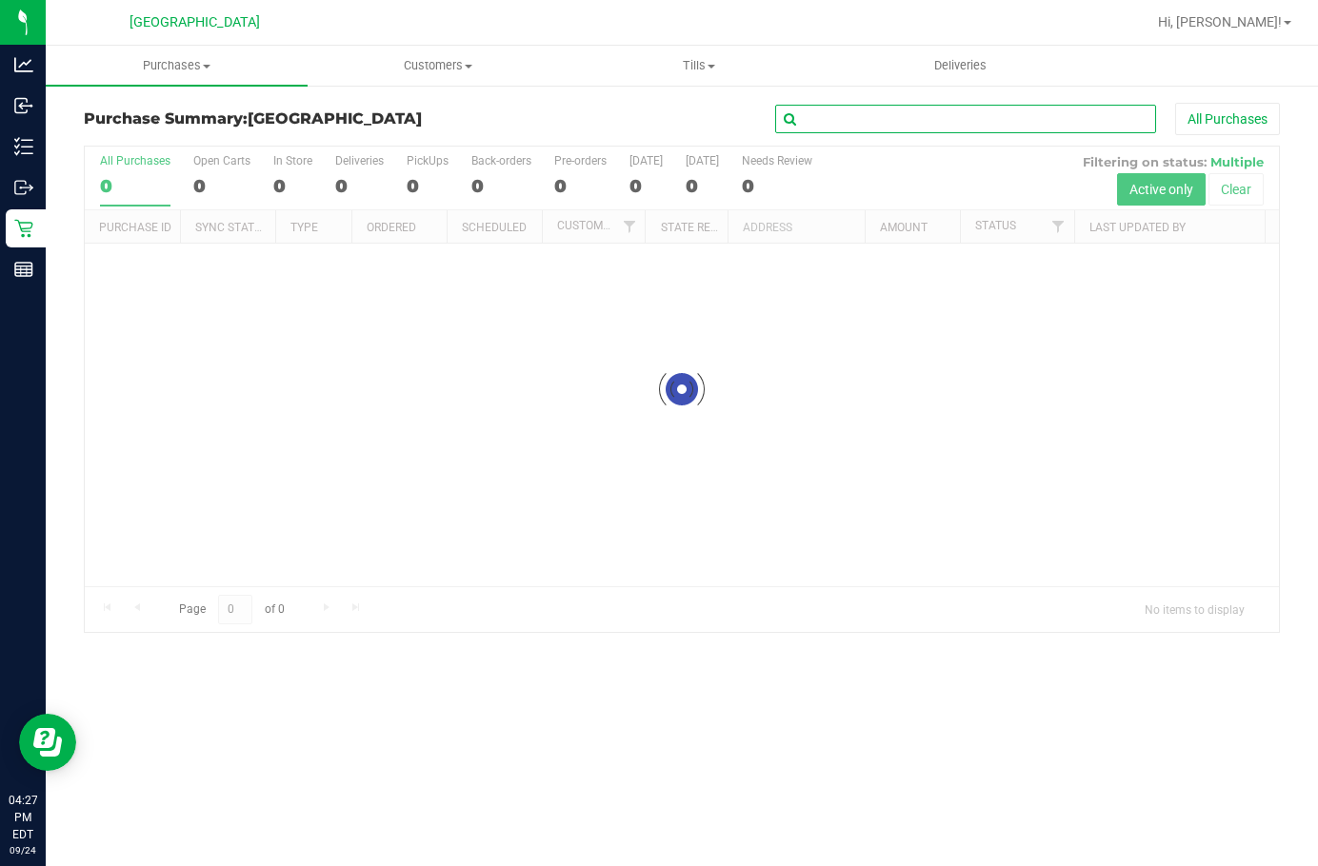
click at [902, 126] on input "text" at bounding box center [965, 119] width 381 height 29
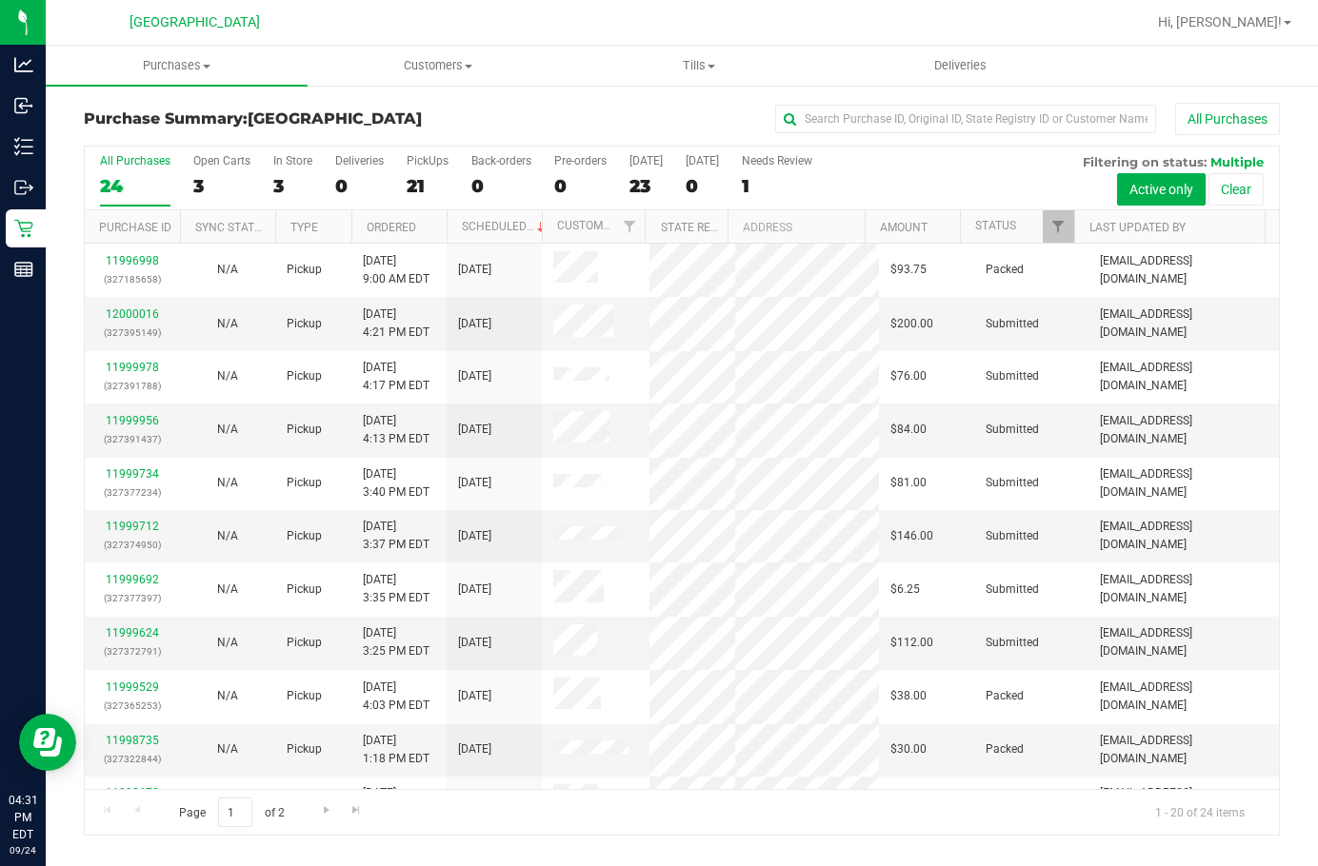
click at [852, 147] on div "All Purchases 24 Open Carts 3 In Store 3 Deliveries 0 PickUps 21 Back-orders 0 …" at bounding box center [682, 154] width 1194 height 15
click at [852, 120] on input "text" at bounding box center [965, 119] width 381 height 29
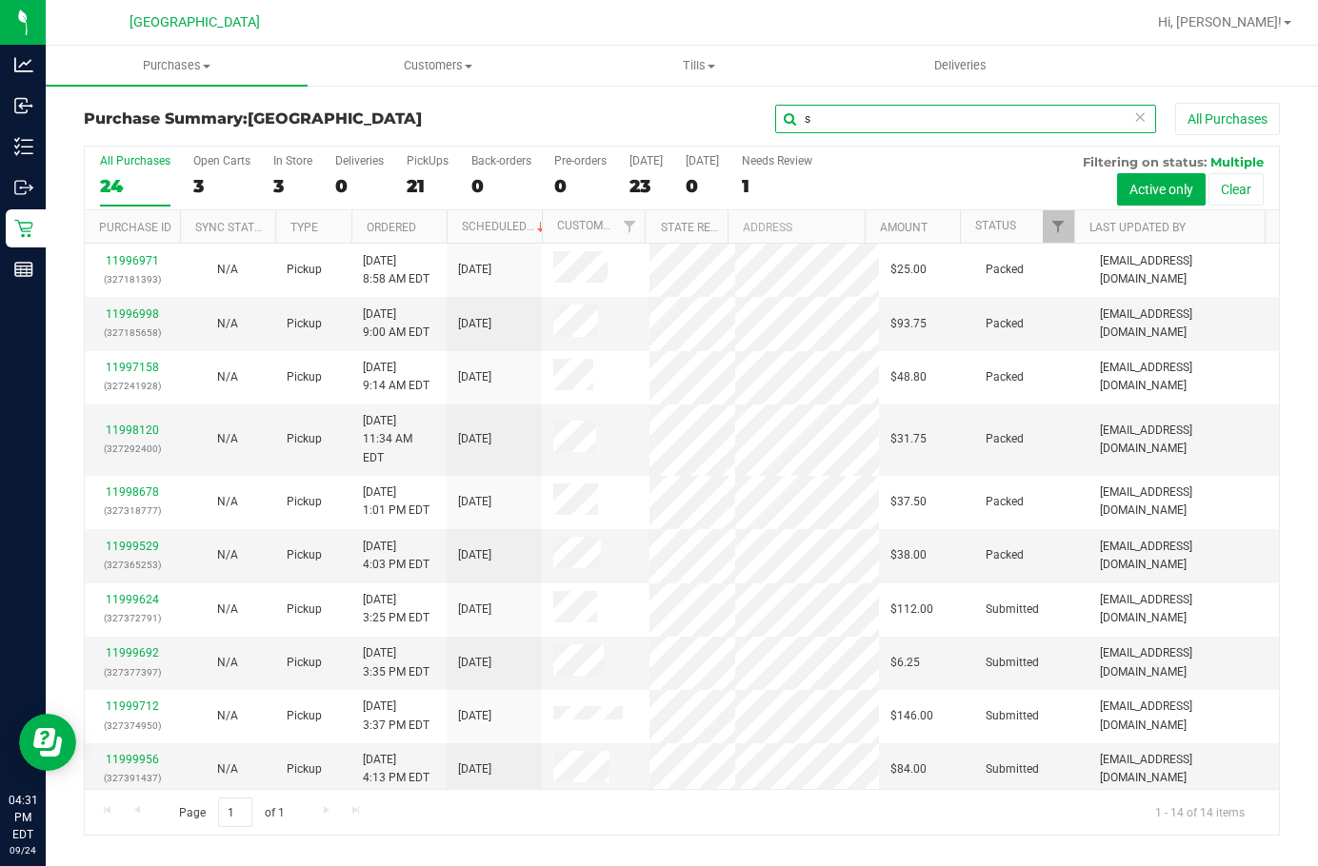
type input "s"
click at [135, 259] on link "11996971" at bounding box center [132, 260] width 53 height 13
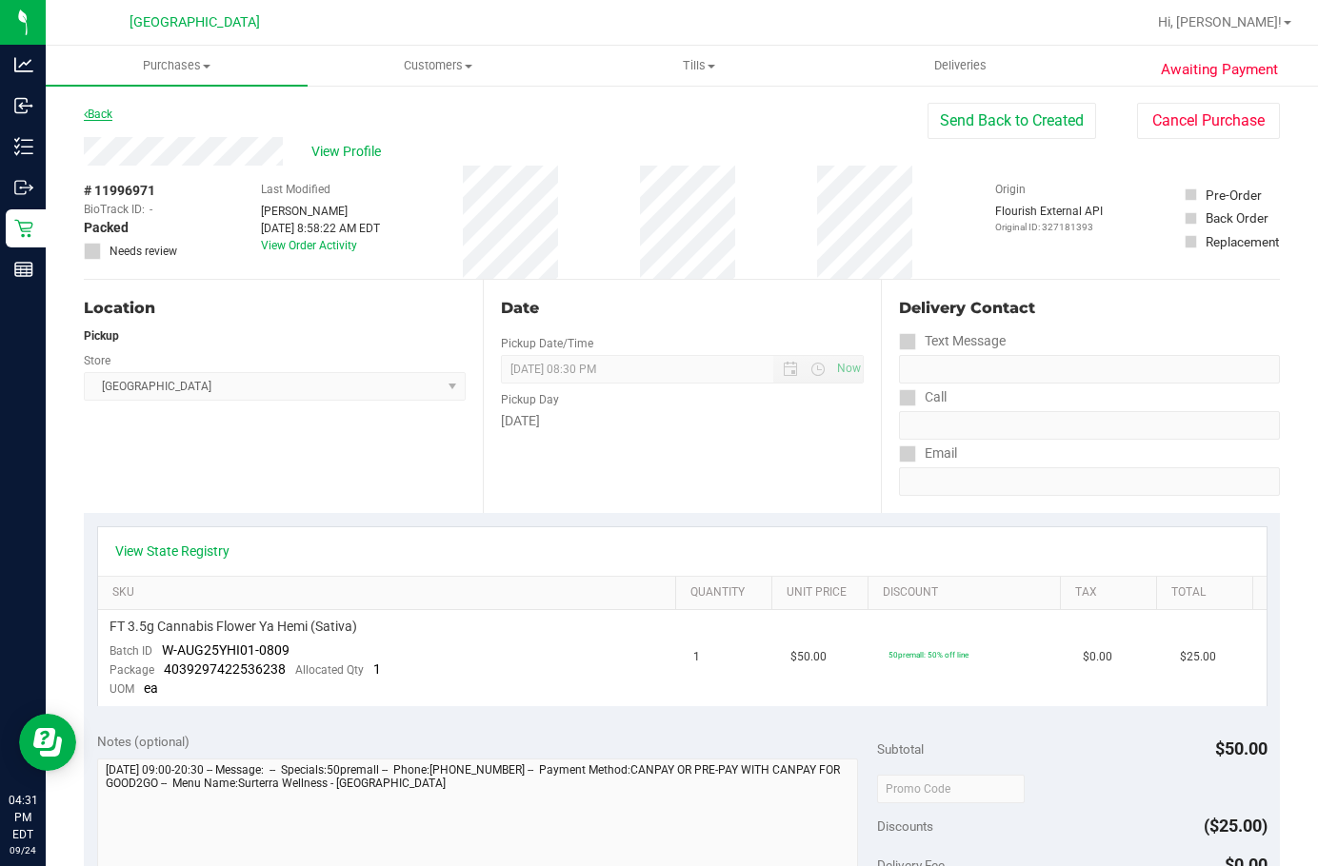
click at [101, 117] on link "Back" at bounding box center [98, 114] width 29 height 13
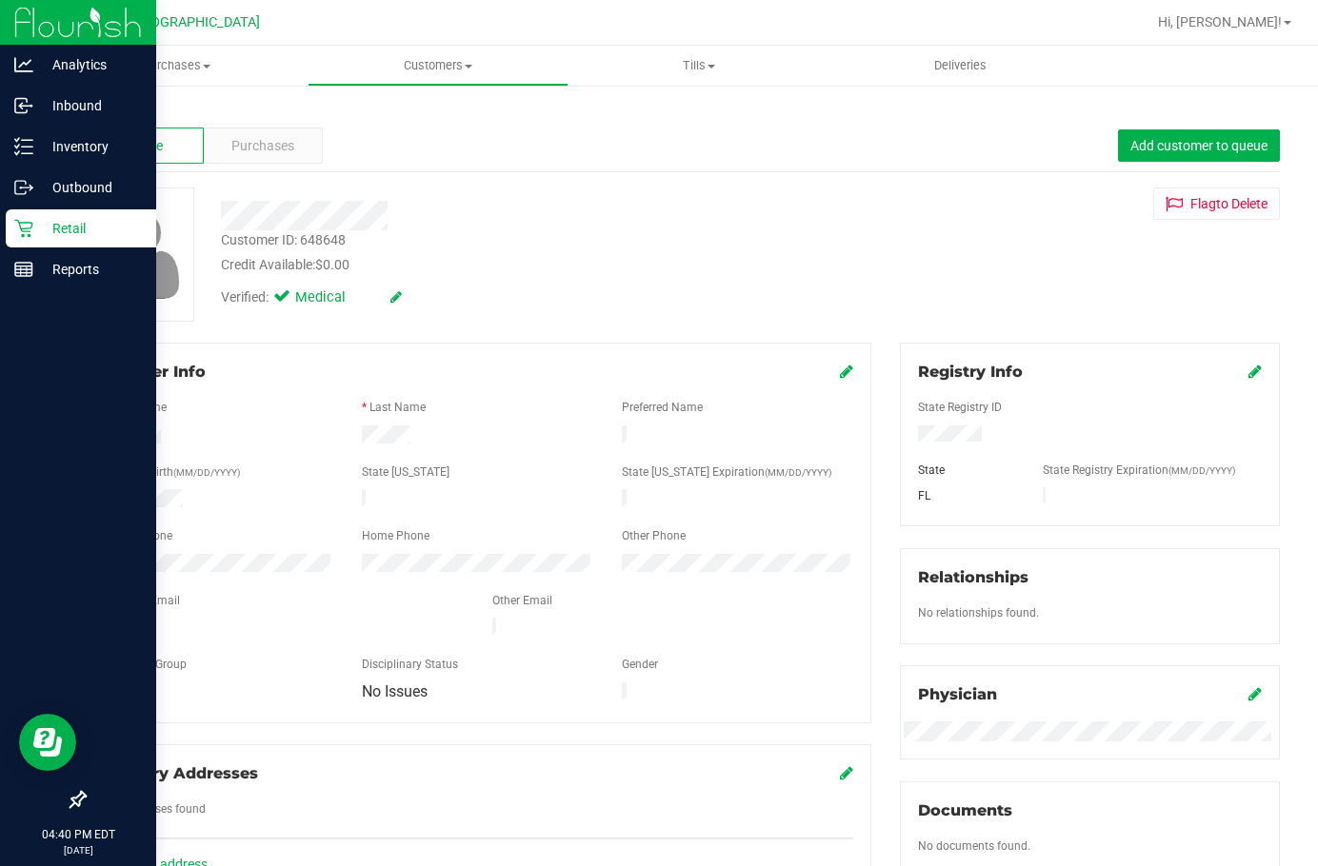
click at [50, 224] on p "Retail" at bounding box center [90, 228] width 114 height 23
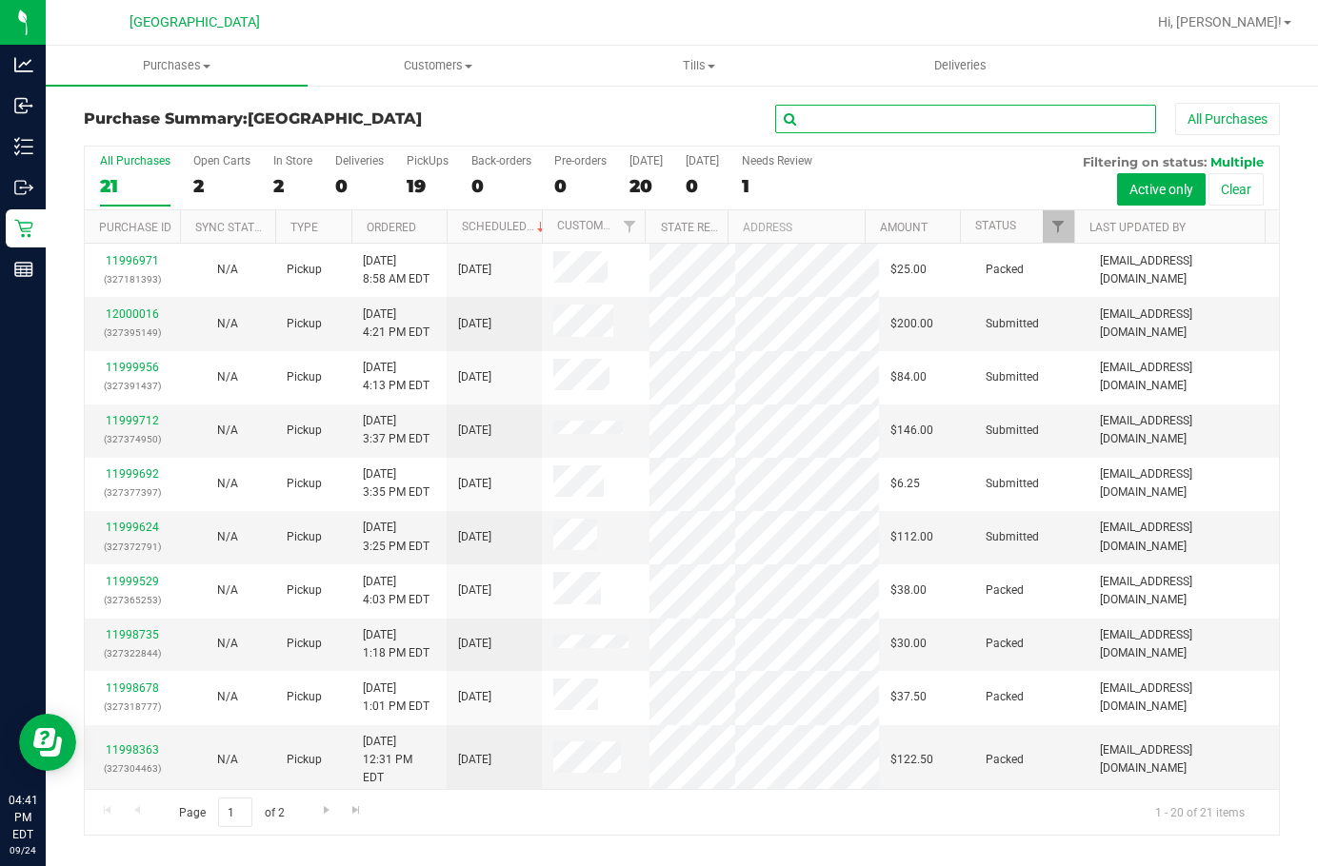
click at [844, 123] on input "text" at bounding box center [965, 119] width 381 height 29
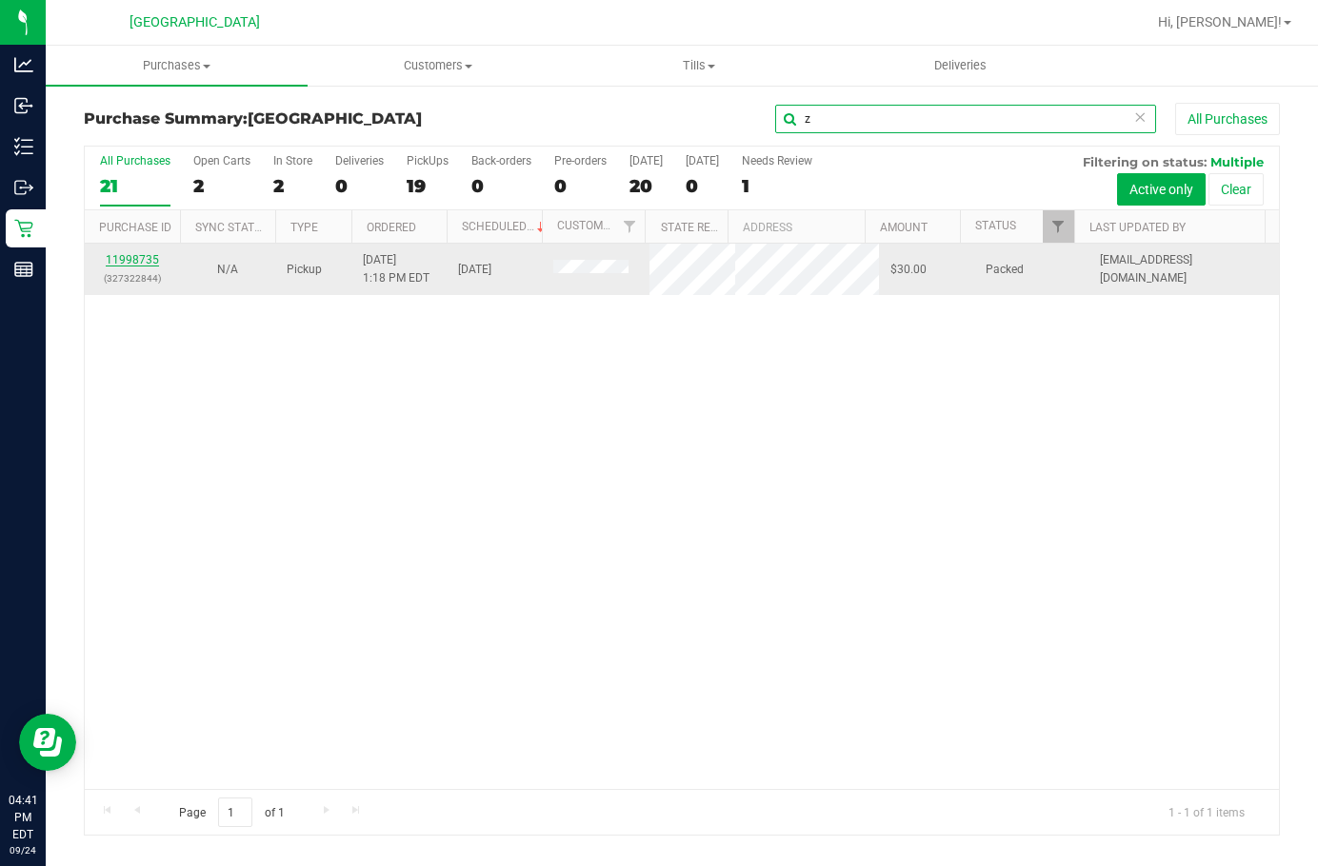
type input "z"
click at [139, 257] on link "11998735" at bounding box center [132, 259] width 53 height 13
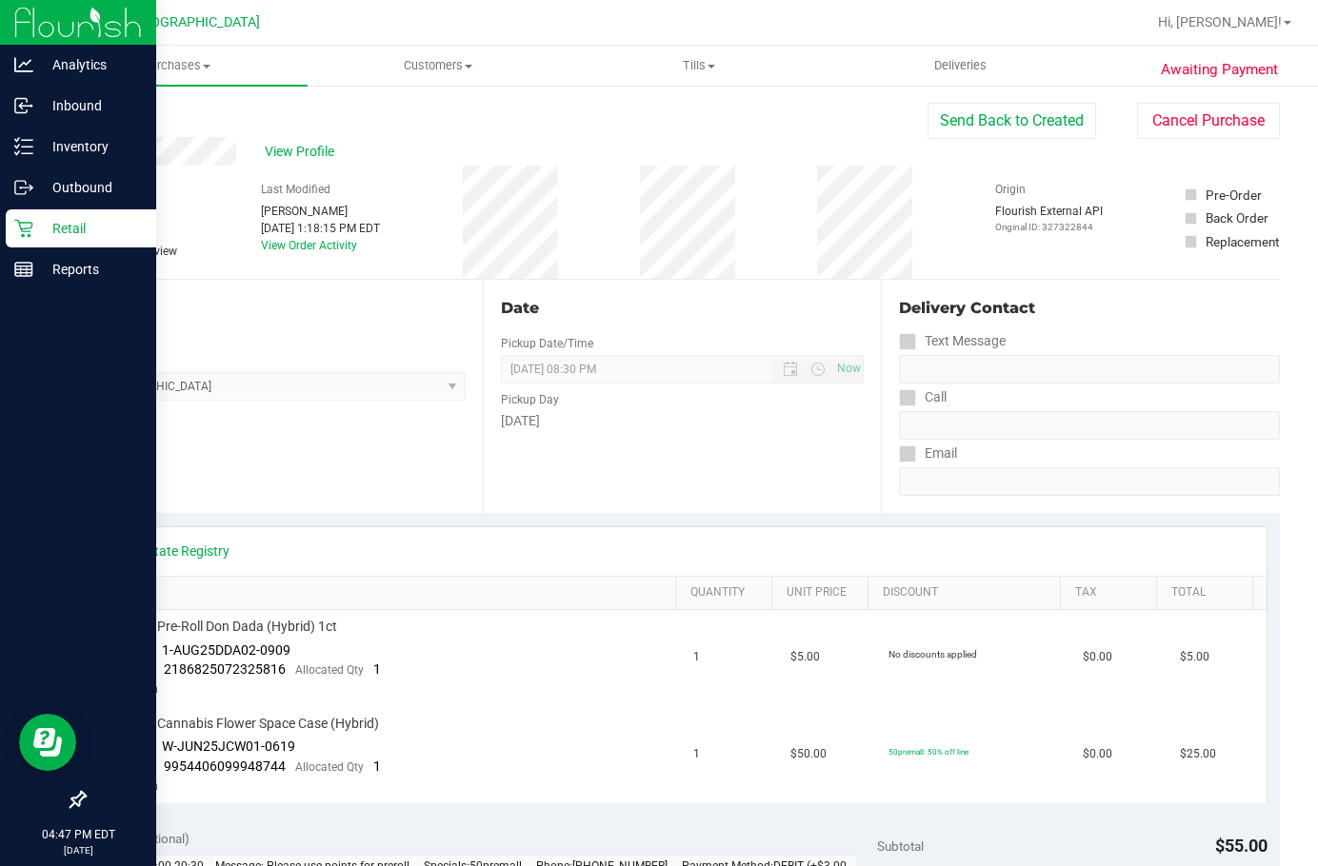
click at [74, 229] on p "Retail" at bounding box center [90, 228] width 114 height 23
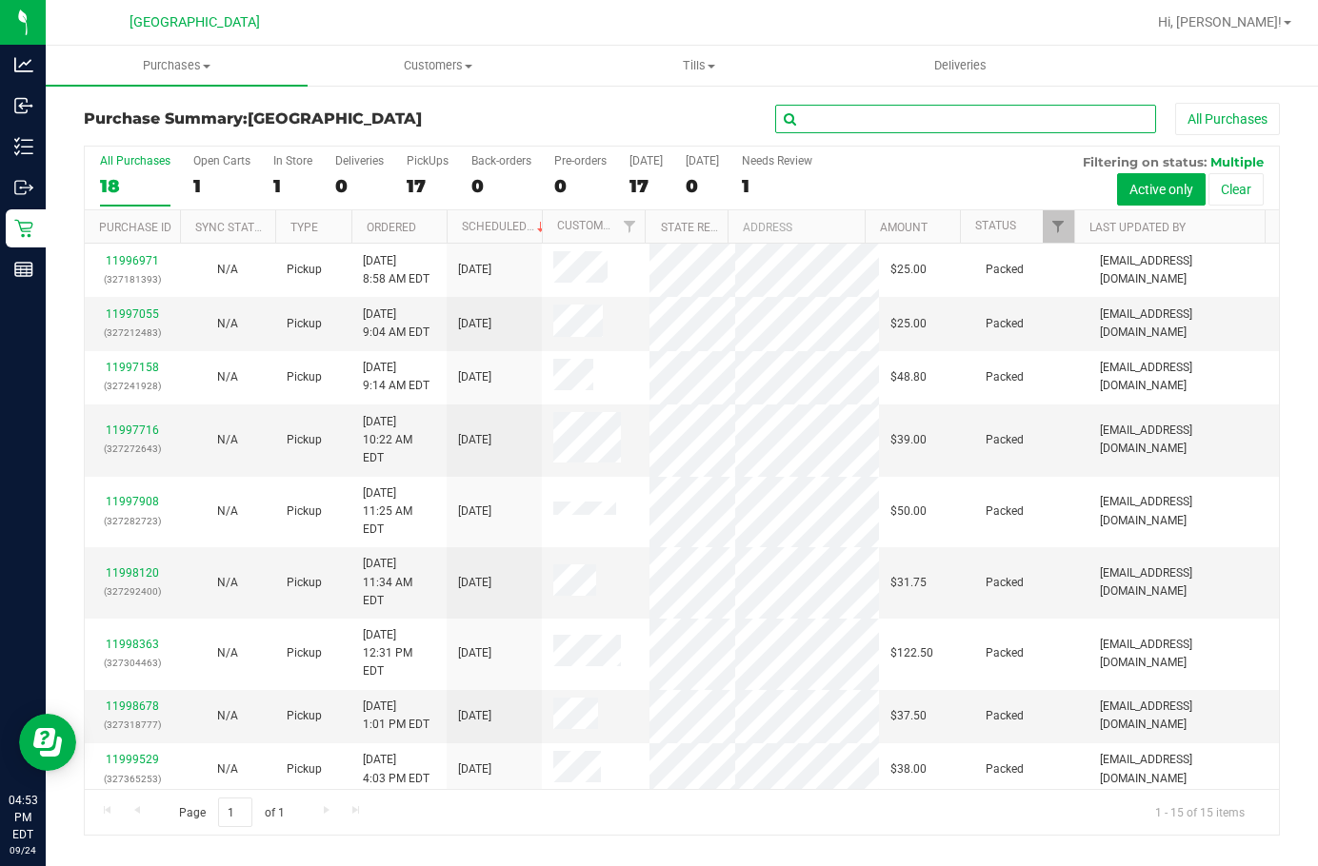
click at [824, 127] on input "text" at bounding box center [965, 119] width 381 height 29
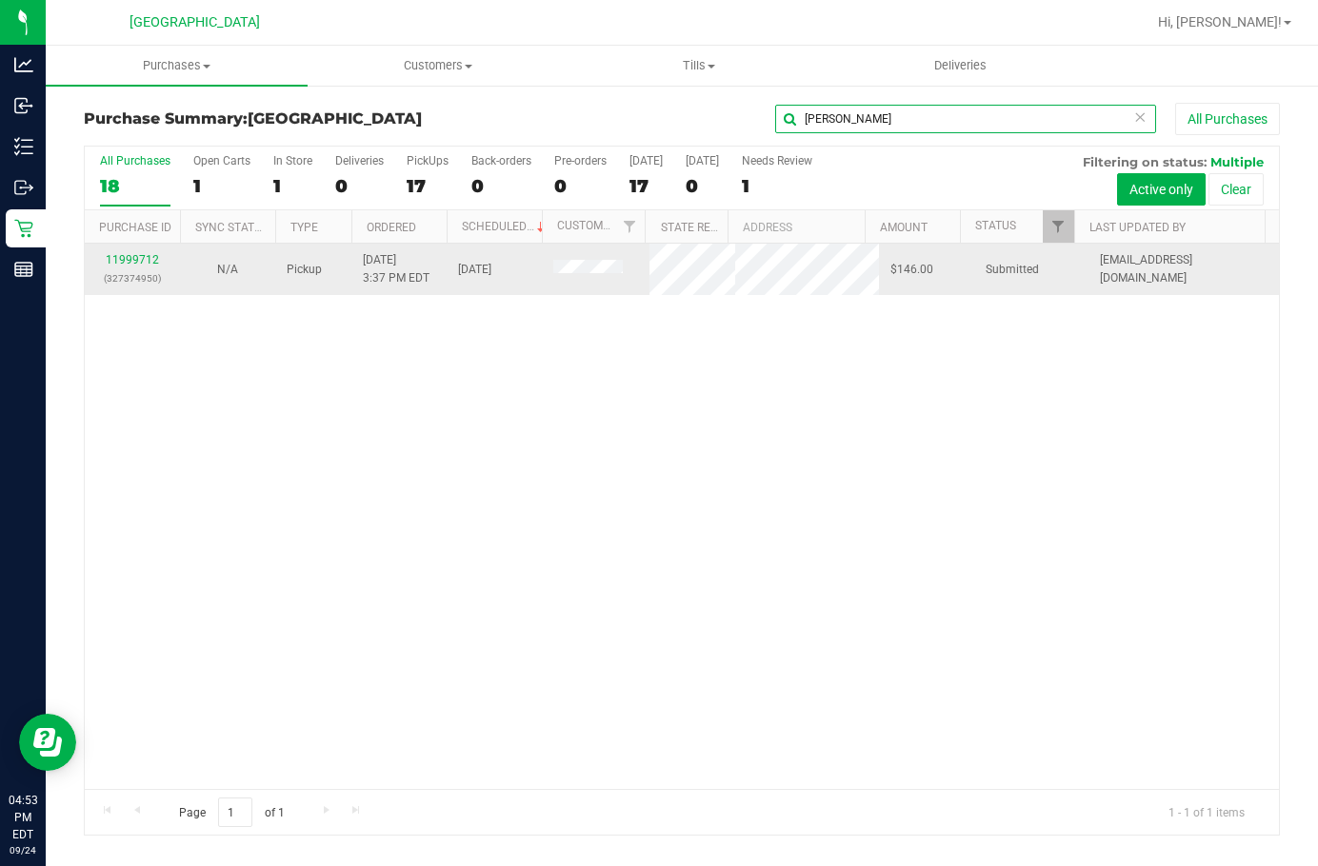
type input "carl"
click at [139, 252] on div "11999712 (327374950)" at bounding box center [132, 269] width 72 height 36
click at [142, 256] on link "11999712" at bounding box center [132, 259] width 53 height 13
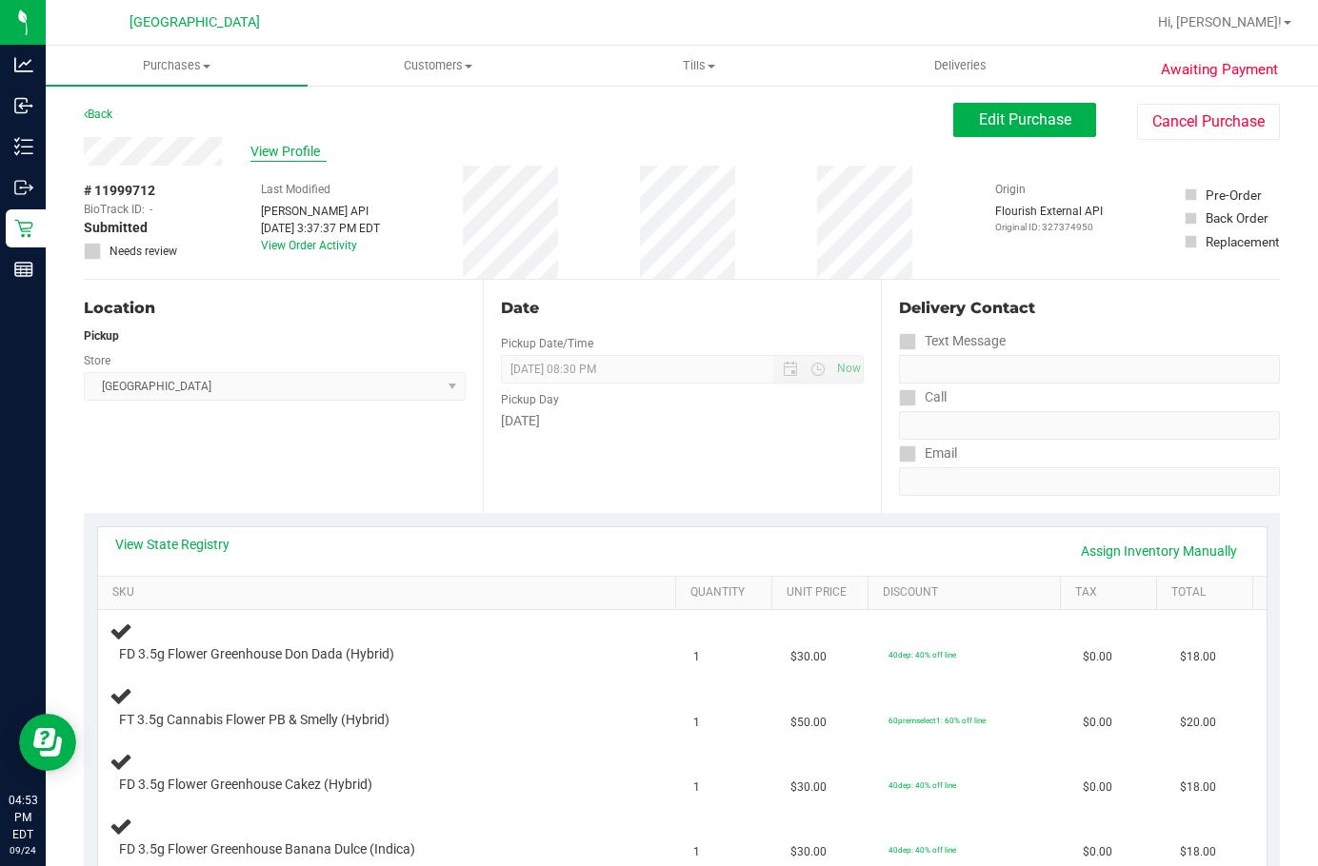
click at [274, 151] on span "View Profile" at bounding box center [288, 152] width 76 height 20
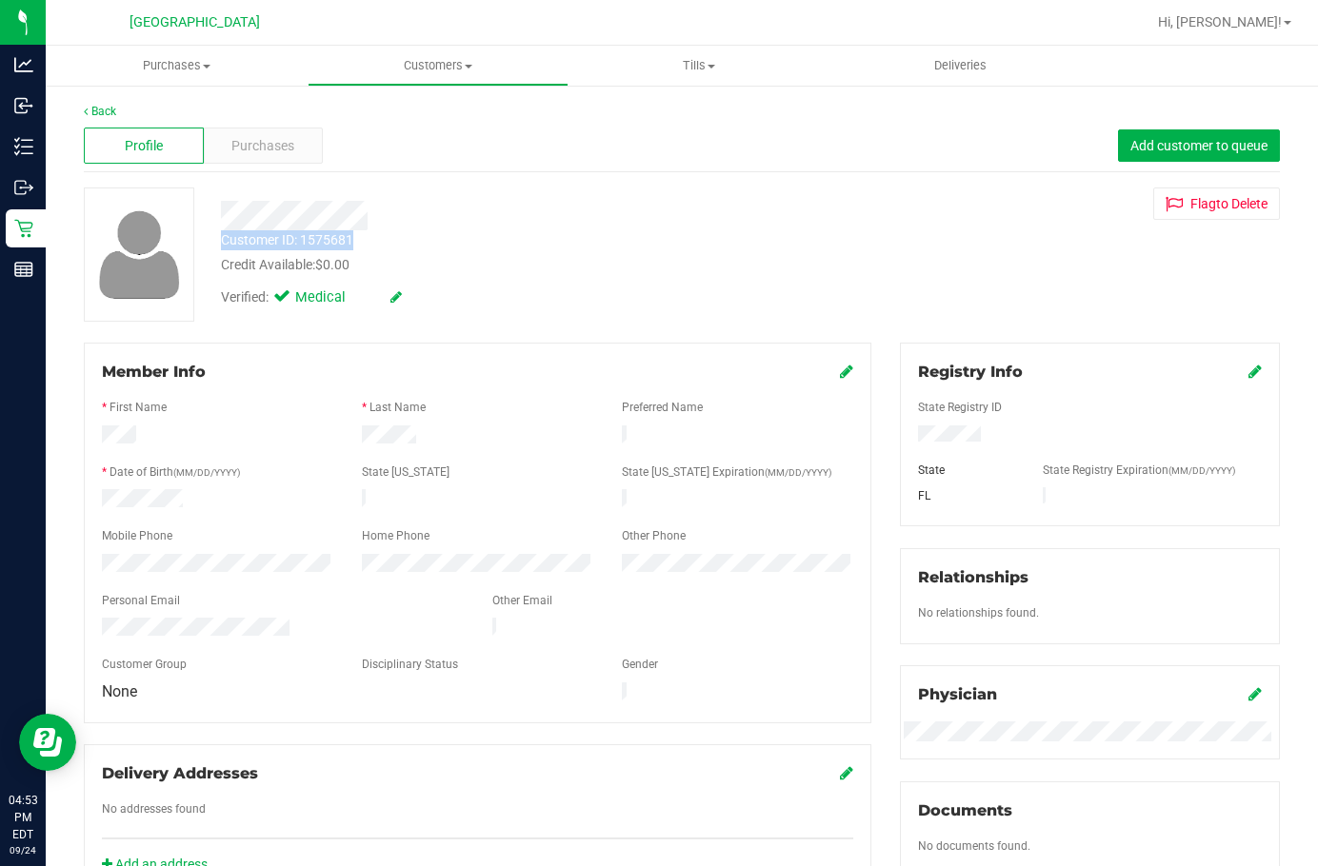
click at [371, 248] on div "Customer ID: 1575681 Credit Available: $0.00 Verified: Medical" at bounding box center [513, 252] width 612 height 129
drag, startPoint x: 1005, startPoint y: 265, endPoint x: 1111, endPoint y: 179, distance: 136.1
click at [1005, 265] on div "Customer ID: 1575681 Credit Available: $0.00 Verified: Medical Flag to Delete" at bounding box center [682, 255] width 1224 height 134
